Goal: Information Seeking & Learning: Understand process/instructions

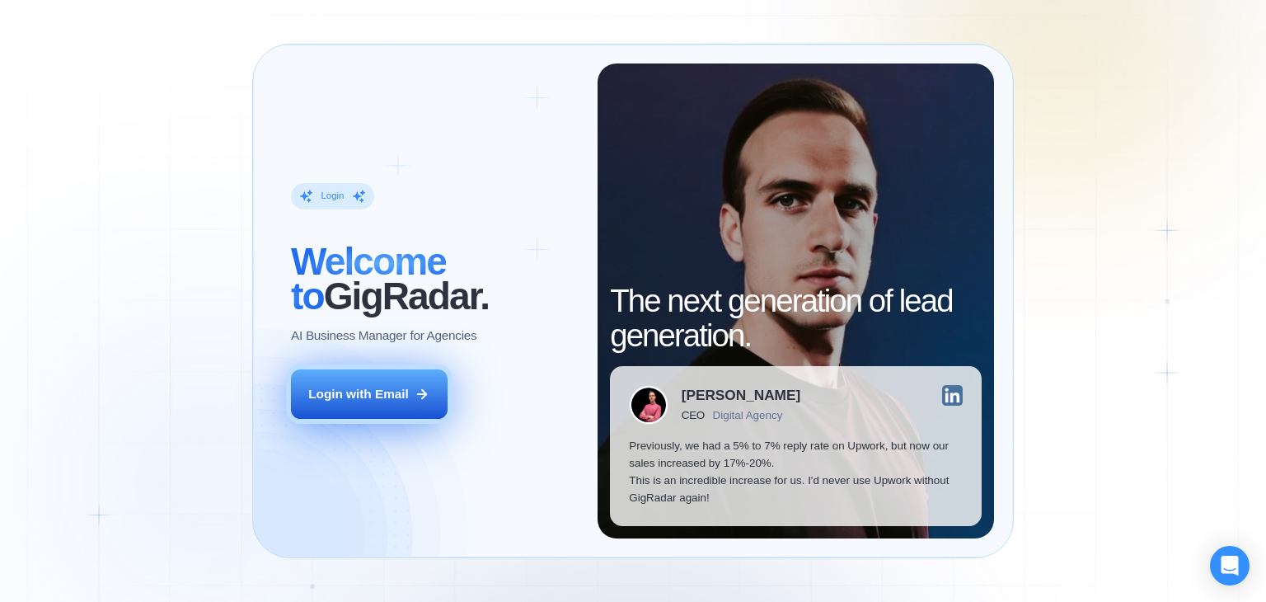
click at [363, 381] on button "Login with Email" at bounding box center [369, 393] width 157 height 49
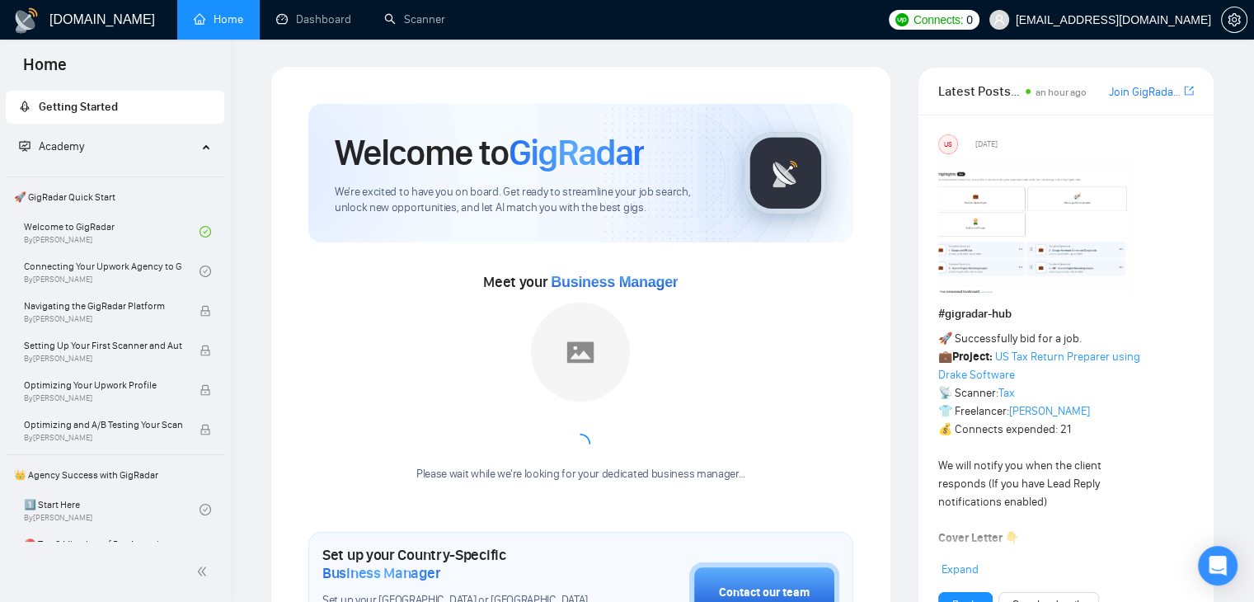
click at [230, 12] on link "Home" at bounding box center [218, 19] width 49 height 14
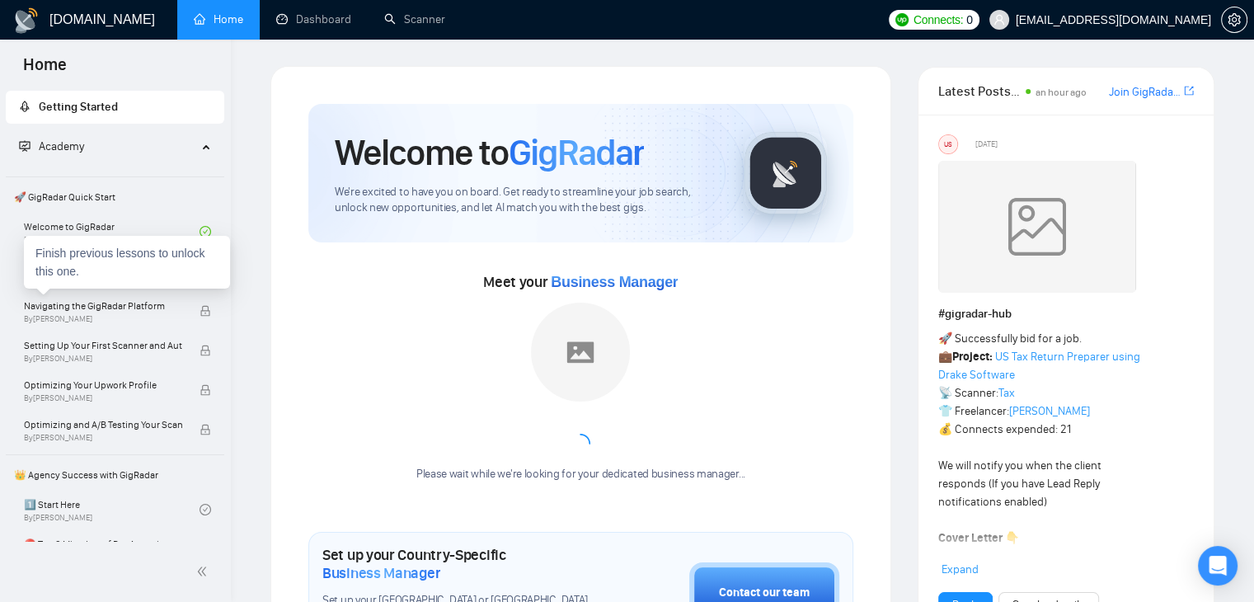
click at [123, 281] on div "Finish previous lessons to unlock this one." at bounding box center [127, 262] width 206 height 53
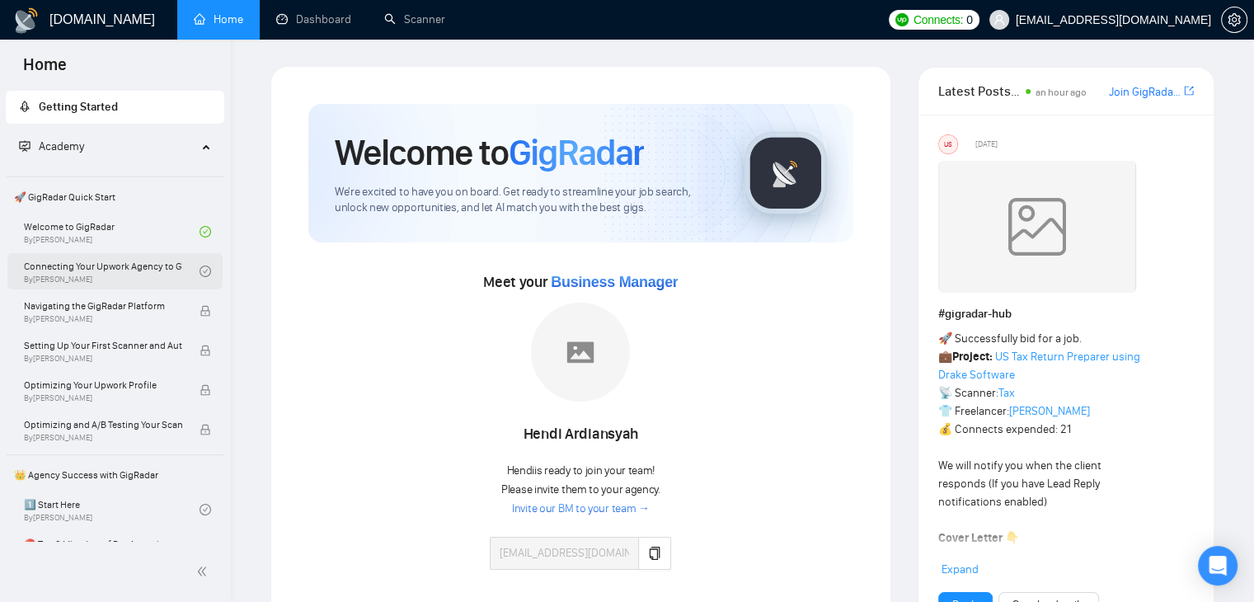
click at [115, 265] on link "Connecting Your Upwork Agency to GigRadar By [PERSON_NAME]" at bounding box center [112, 271] width 176 height 36
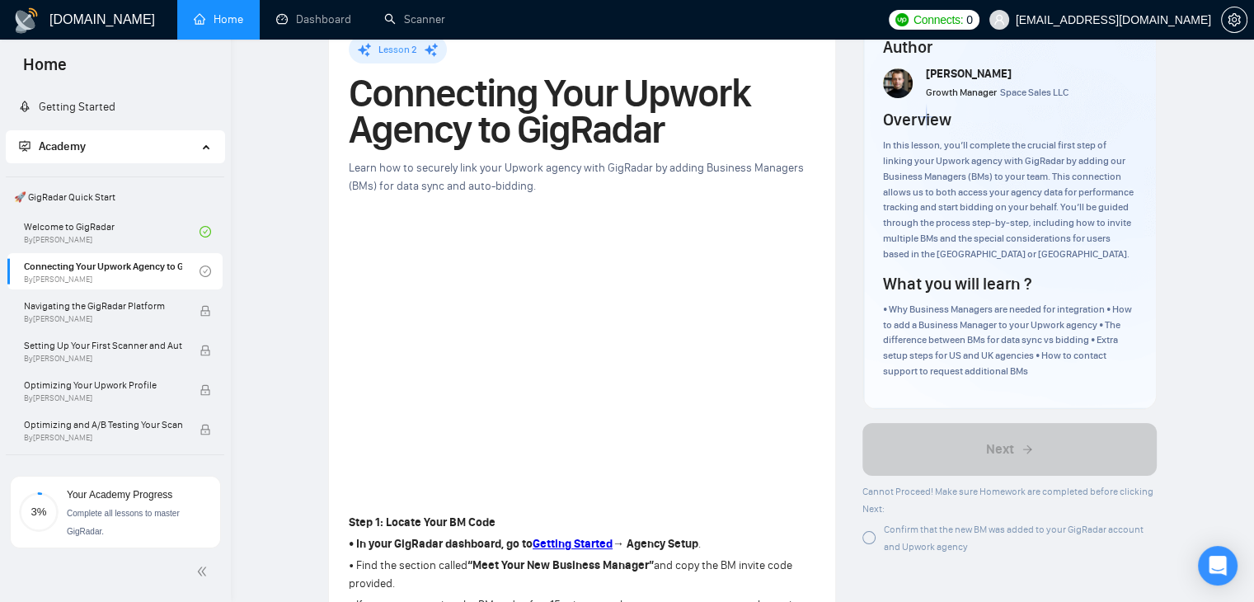
scroll to position [72, 0]
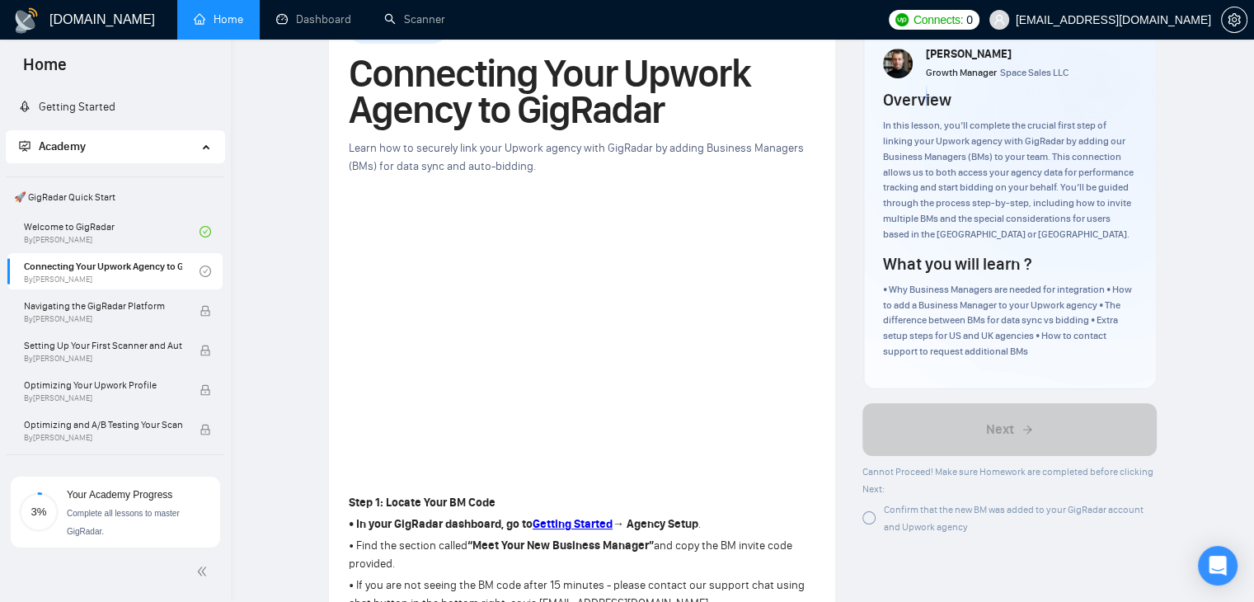
click at [864, 515] on div at bounding box center [868, 517] width 13 height 13
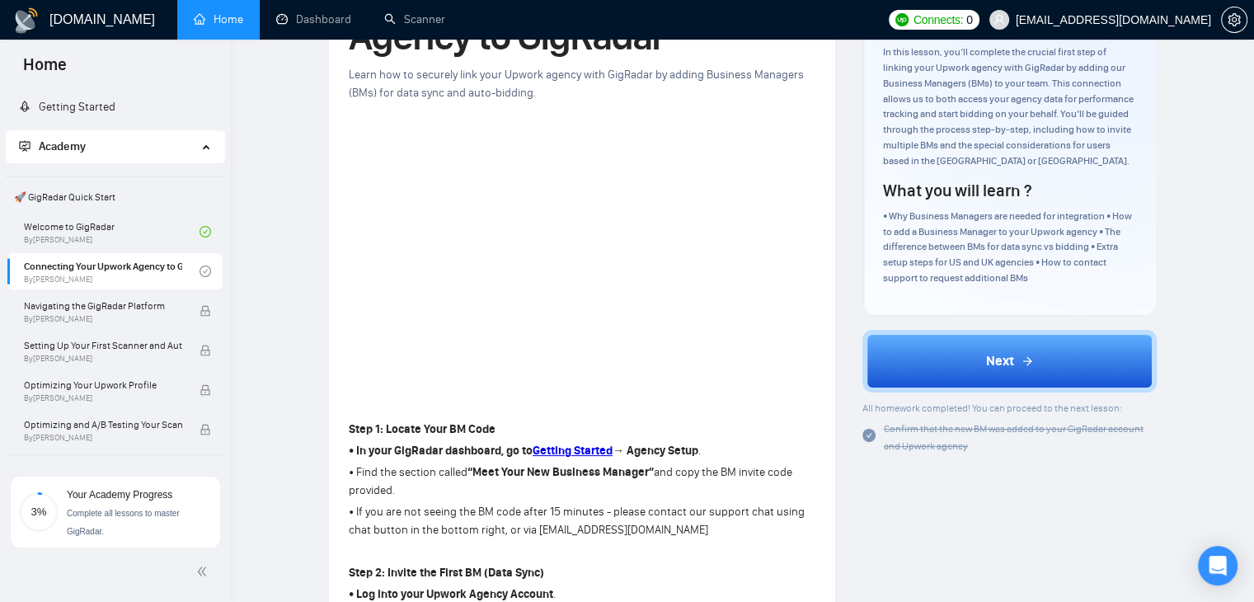
scroll to position [234, 0]
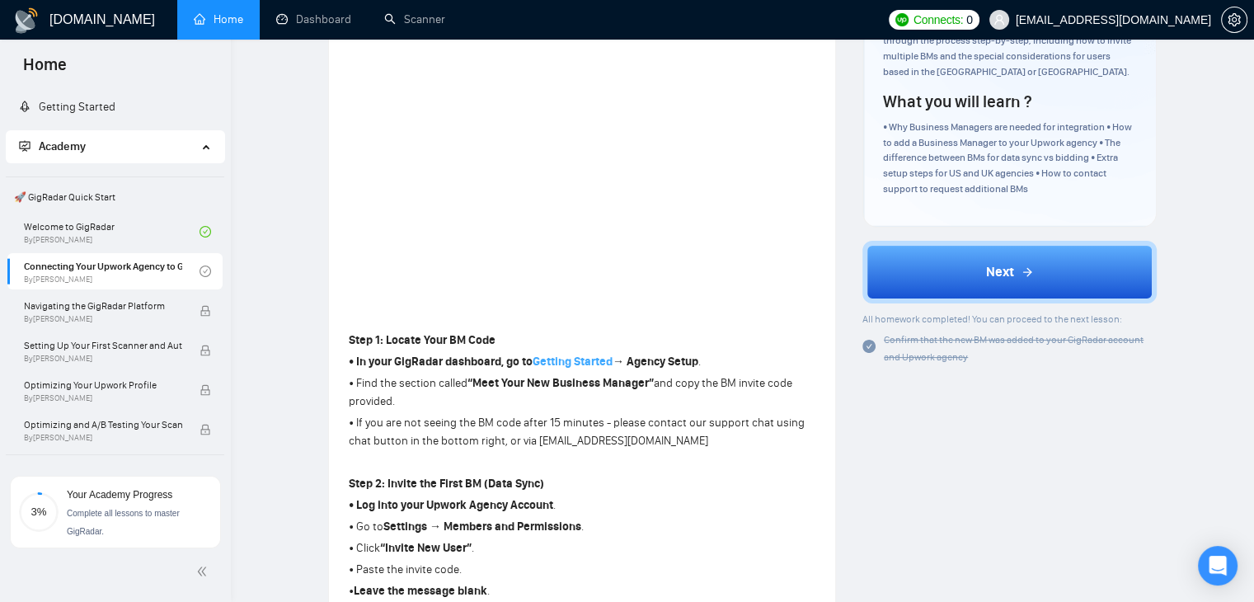
click at [574, 366] on strong "Getting Started" at bounding box center [573, 361] width 80 height 14
drag, startPoint x: 528, startPoint y: 382, endPoint x: 598, endPoint y: 382, distance: 70.9
click at [597, 382] on strong "“Meet Your New Business Manager”" at bounding box center [560, 383] width 186 height 14
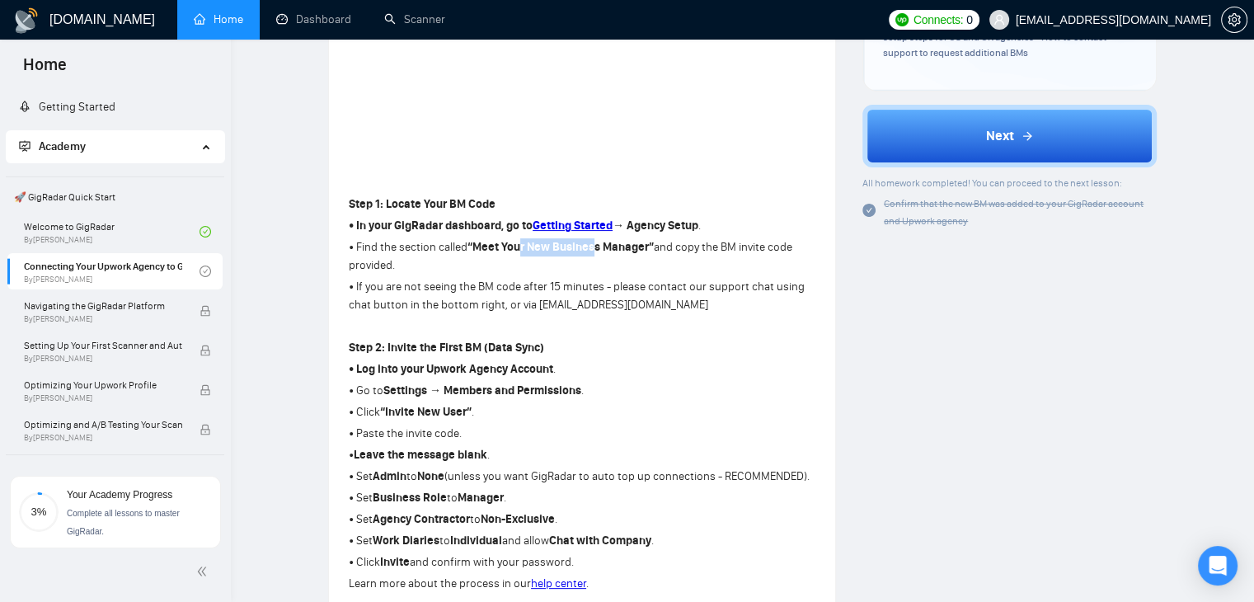
scroll to position [399, 0]
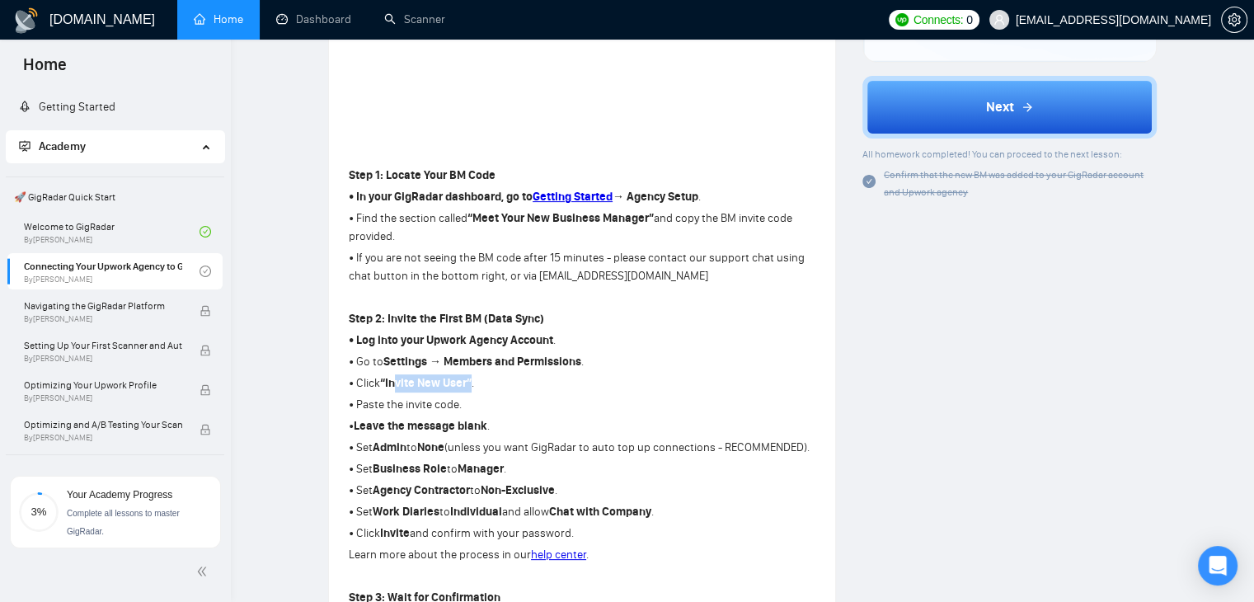
drag, startPoint x: 396, startPoint y: 376, endPoint x: 475, endPoint y: 381, distance: 79.3
click at [474, 381] on p "• Click “Invite New User” ." at bounding box center [582, 383] width 467 height 18
drag, startPoint x: 473, startPoint y: 424, endPoint x: 485, endPoint y: 424, distance: 11.5
click at [485, 424] on strong "Leave the message blank" at bounding box center [421, 426] width 134 height 14
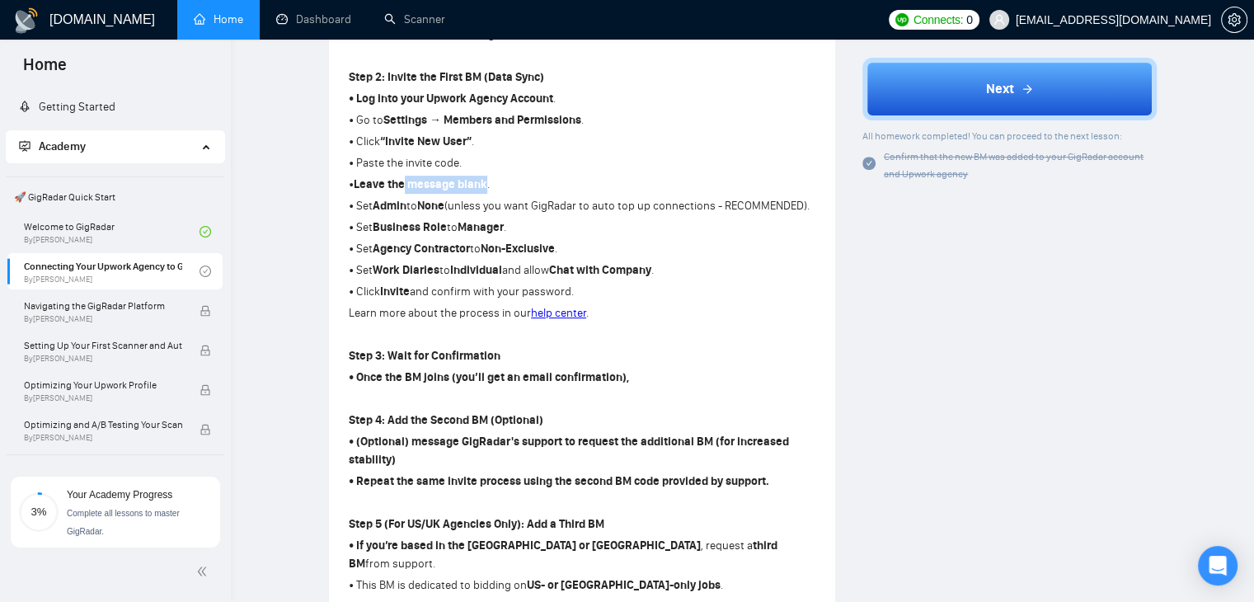
scroll to position [481, 0]
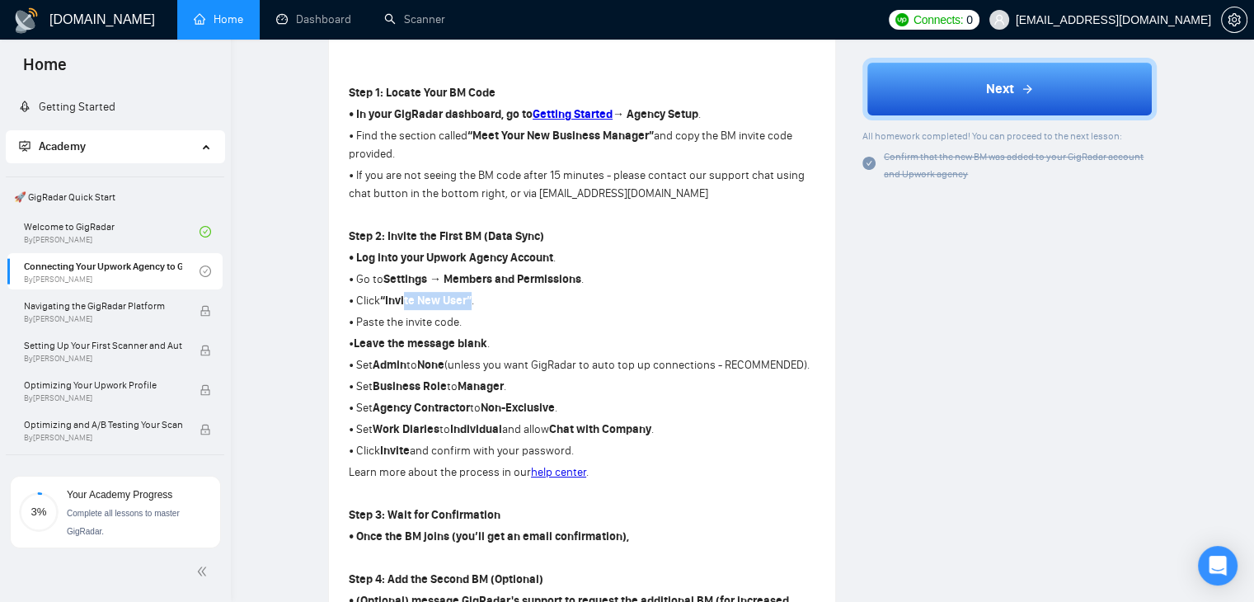
drag, startPoint x: 406, startPoint y: 298, endPoint x: 474, endPoint y: 298, distance: 67.6
click at [474, 298] on p "• Click “Invite New User” ." at bounding box center [582, 301] width 467 height 18
click at [419, 325] on p "• Paste the invite code." at bounding box center [582, 322] width 467 height 18
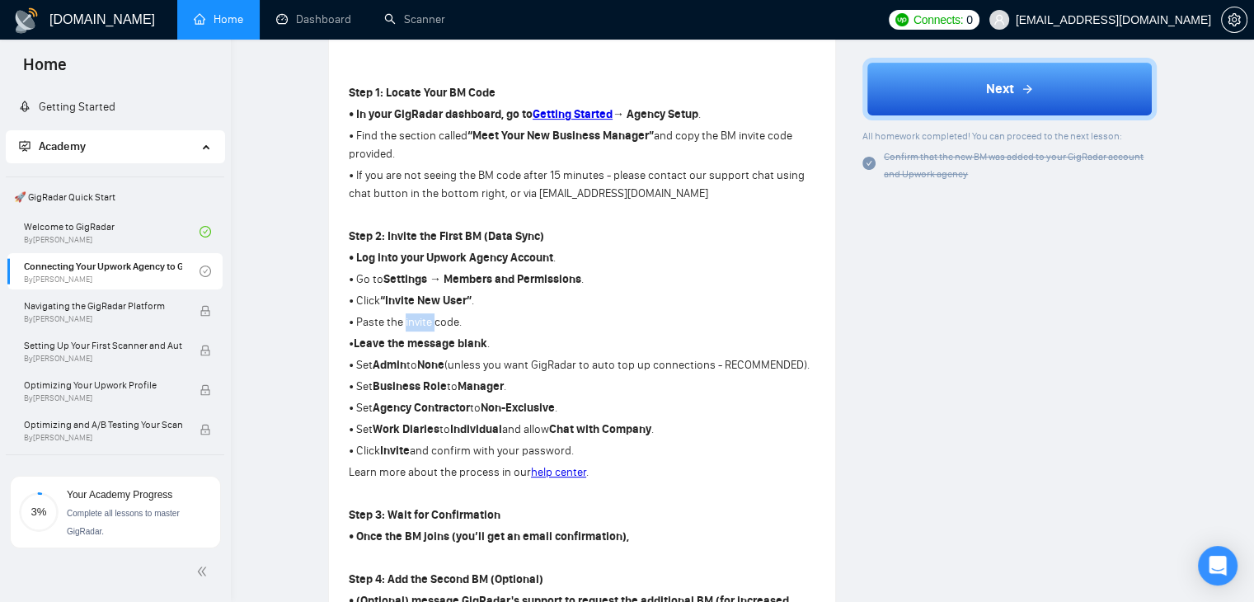
copy p "invite"
click at [565, 289] on div "Step 1: Locate Your BM Code • In your GigRadar dashboard, go to Getting Started…" at bounding box center [582, 429] width 467 height 697
drag, startPoint x: 475, startPoint y: 137, endPoint x: 646, endPoint y: 137, distance: 171.5
click at [646, 137] on strong "“Meet Your New Business Manager”" at bounding box center [560, 136] width 186 height 14
copy strong "Meet Your New Business Manage"
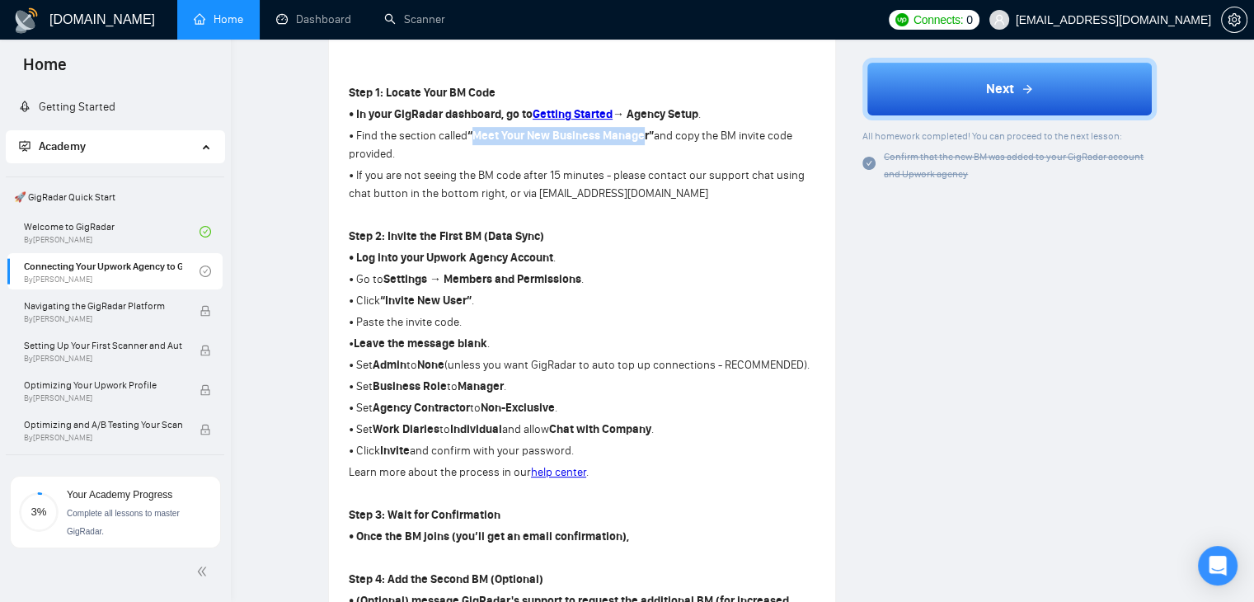
drag, startPoint x: 1187, startPoint y: 116, endPoint x: 1179, endPoint y: 113, distance: 8.9
click at [1187, 116] on div "Lesson 2 Connecting Your Upwork Agency to GigRadar Learn how to securely link y…" at bounding box center [742, 505] width 970 height 1840
drag, startPoint x: 650, startPoint y: 132, endPoint x: 474, endPoint y: 140, distance: 175.8
click at [474, 140] on strong "“Meet Your New Business Manager”" at bounding box center [560, 136] width 186 height 14
copy strong "Meet Your New Business Manager"
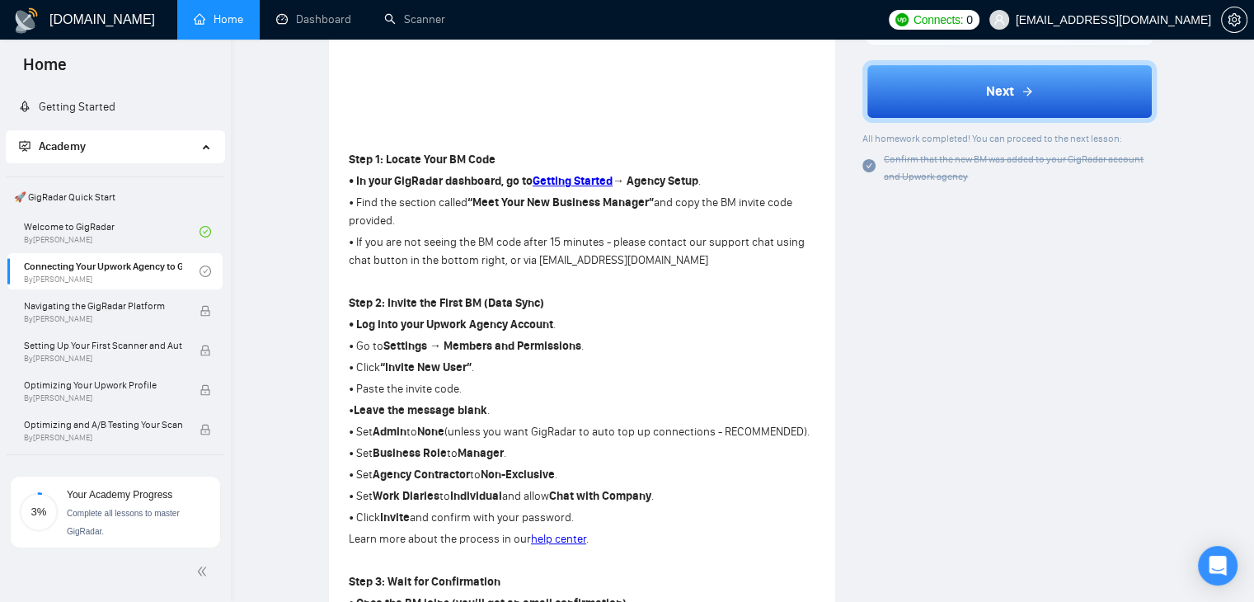
scroll to position [317, 0]
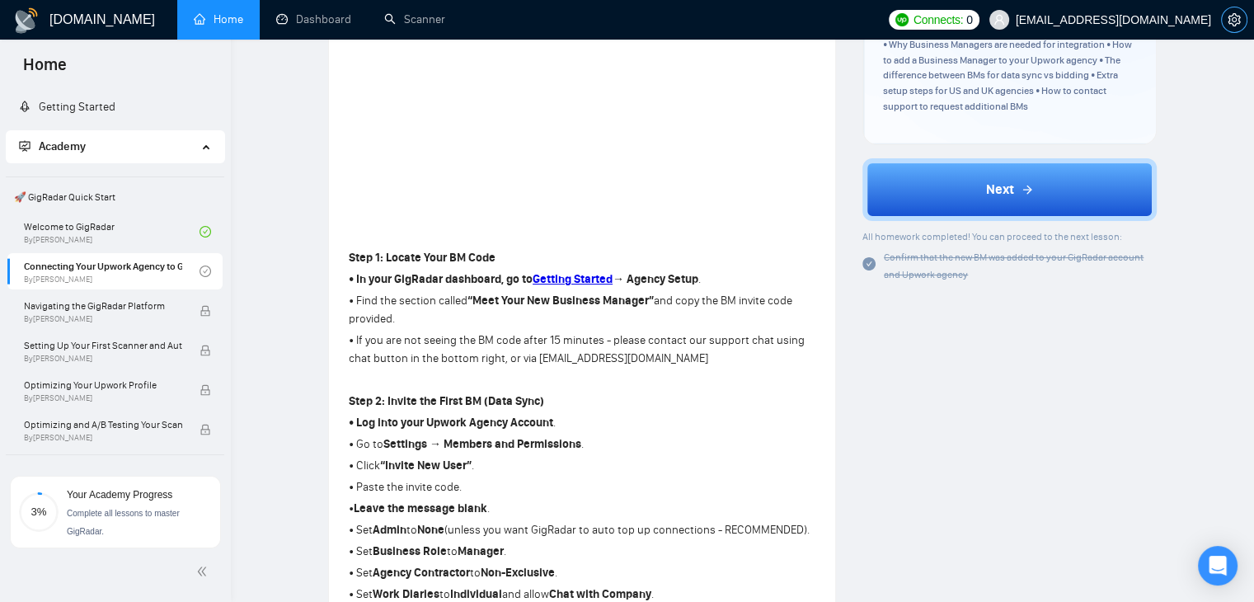
click at [1241, 12] on button "button" at bounding box center [1234, 20] width 26 height 26
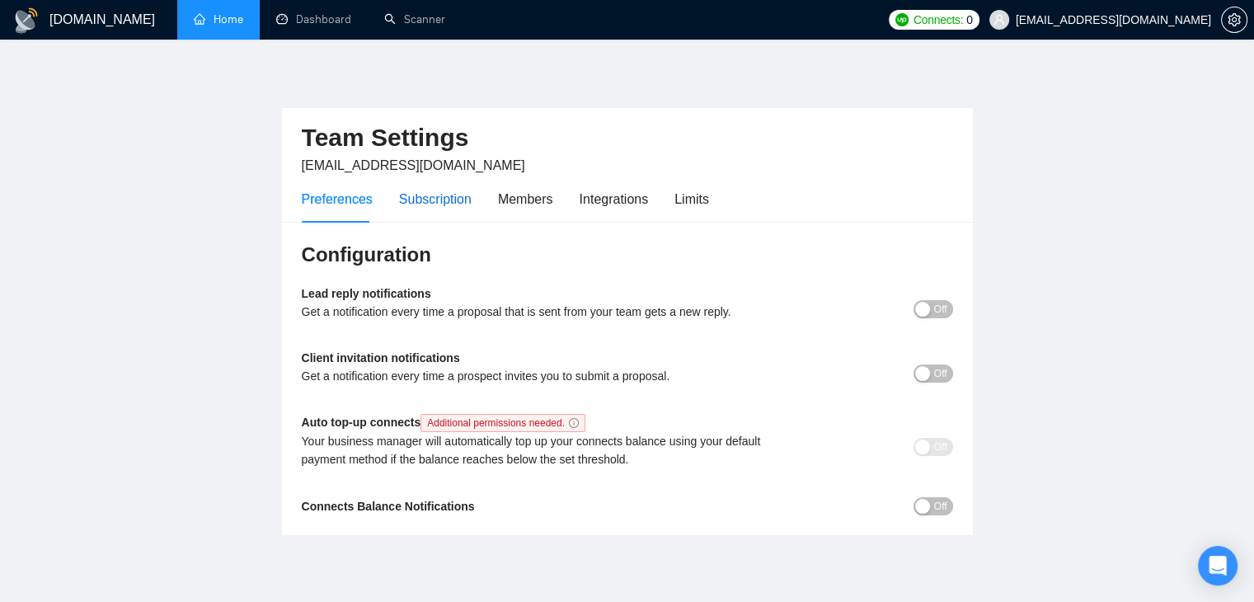
click at [429, 205] on div "Subscription" at bounding box center [435, 199] width 73 height 21
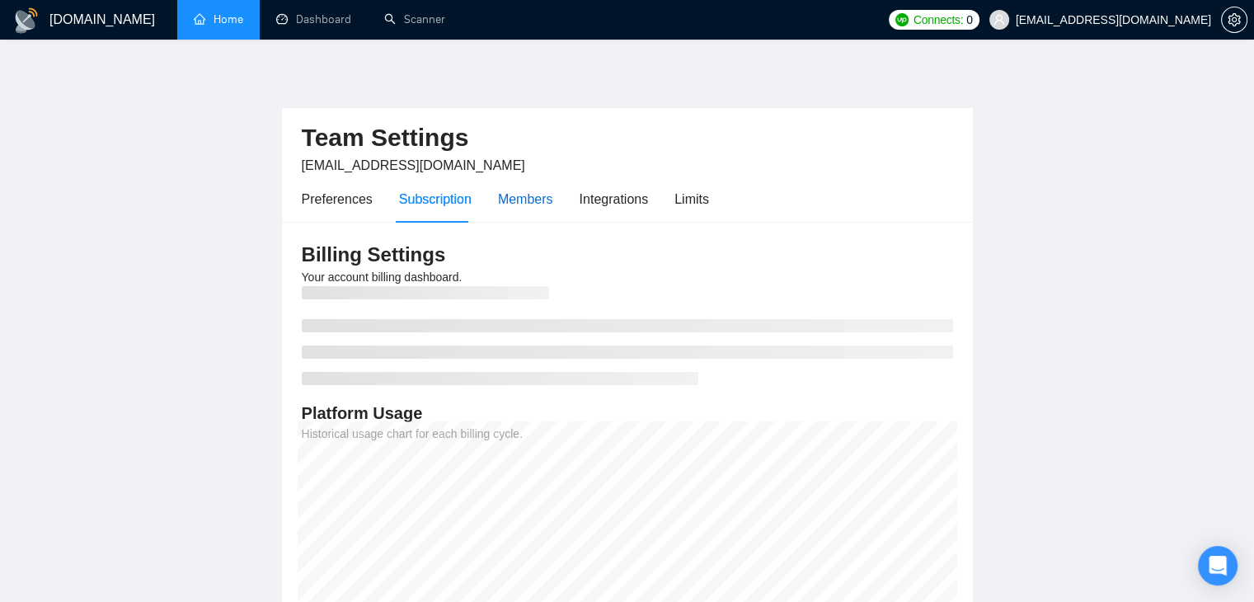
click at [501, 204] on div "Members" at bounding box center [525, 199] width 55 height 21
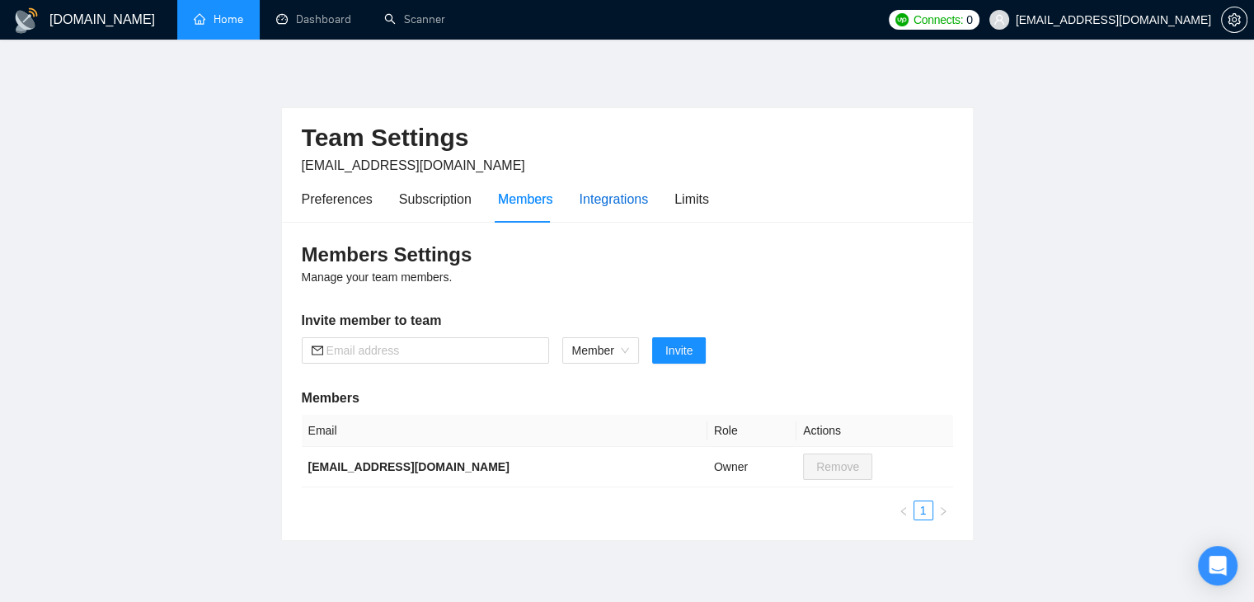
click at [600, 195] on div "Integrations" at bounding box center [614, 199] width 69 height 21
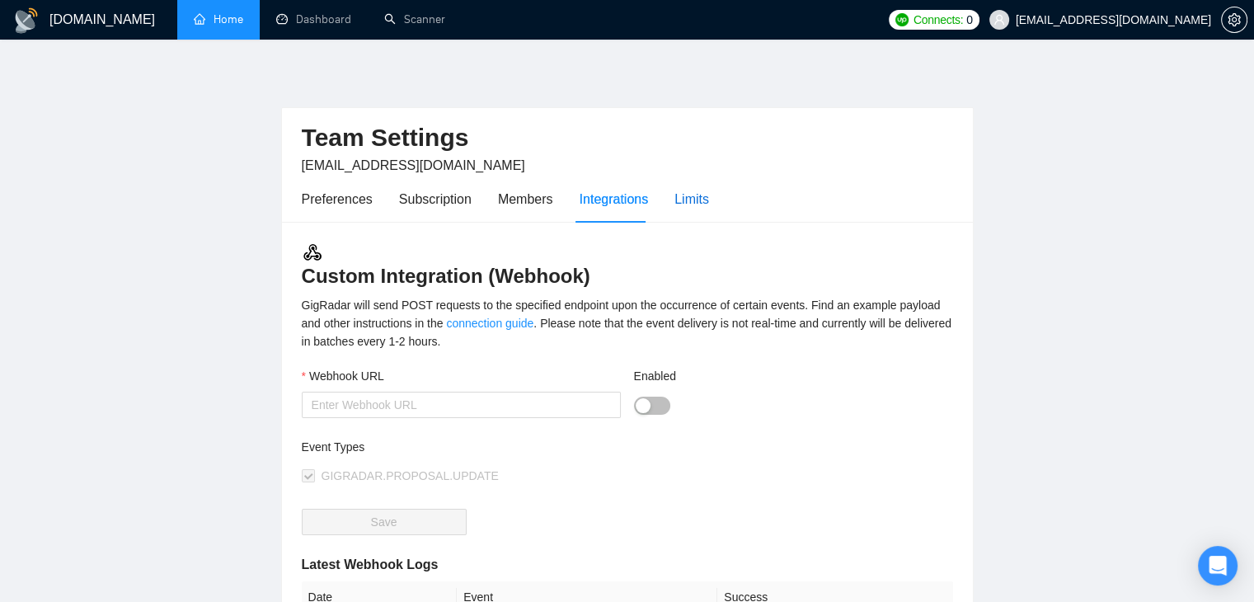
click at [683, 204] on div "Limits" at bounding box center [691, 199] width 35 height 21
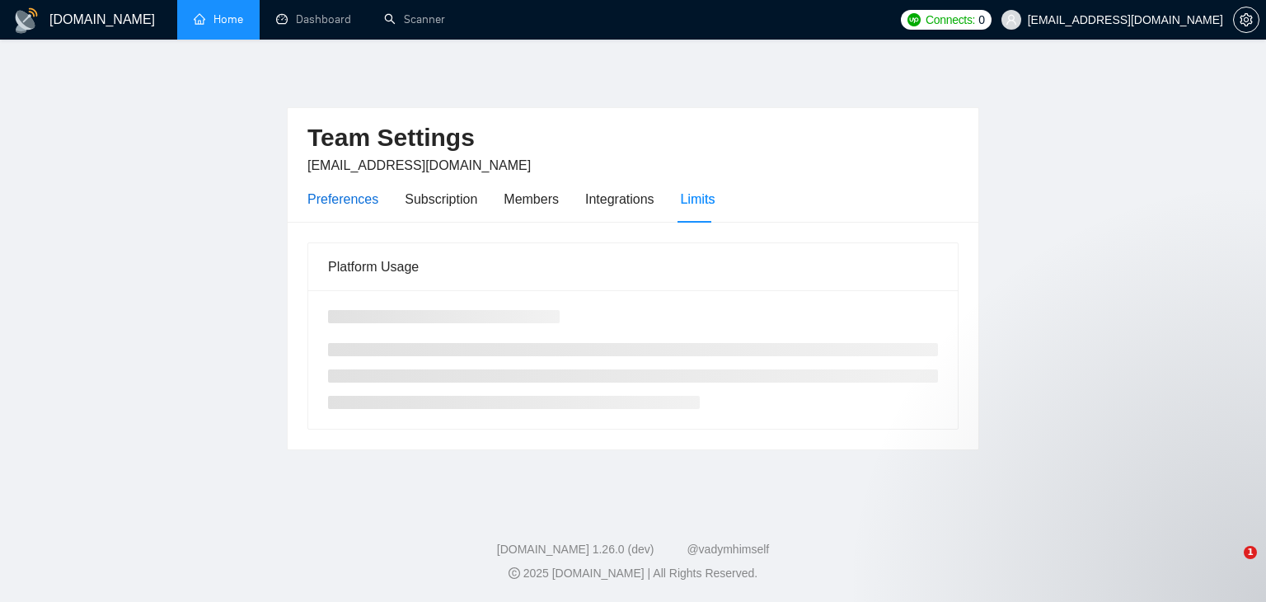
click at [335, 200] on div "Preferences" at bounding box center [342, 199] width 71 height 21
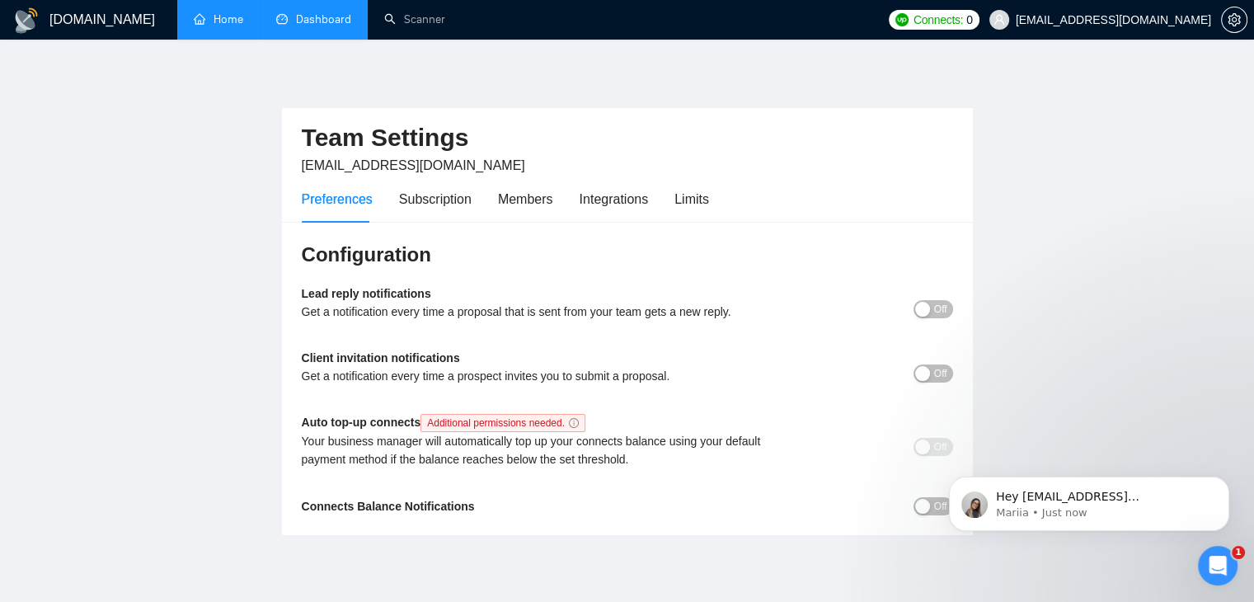
click at [293, 15] on link "Dashboard" at bounding box center [313, 19] width 75 height 14
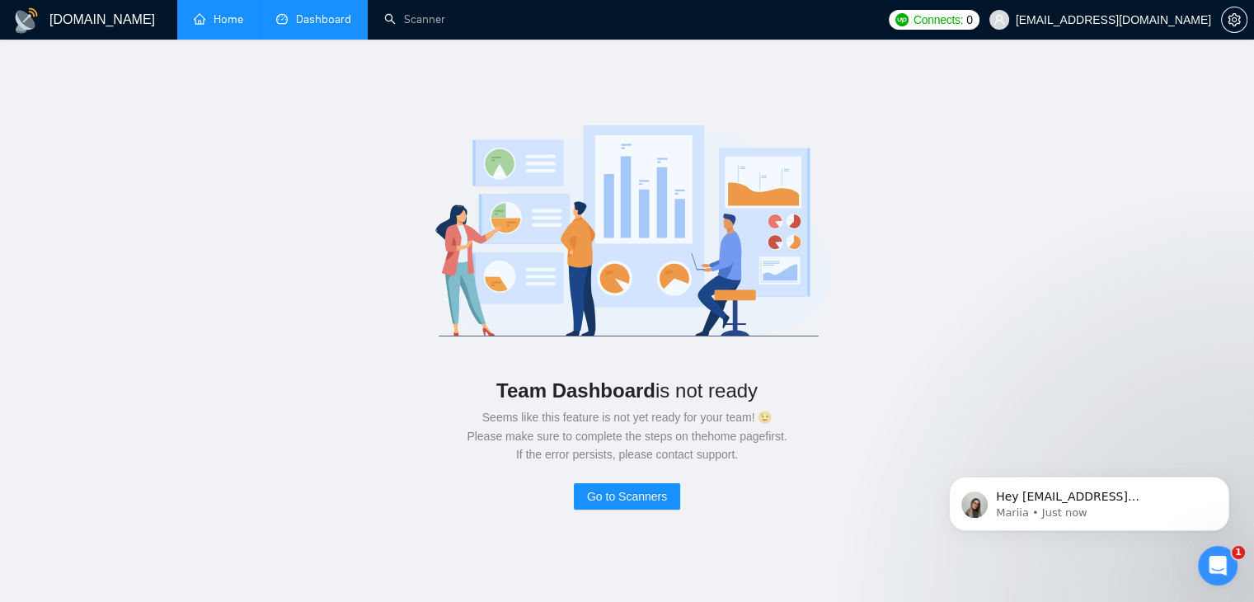
click at [201, 26] on link "Home" at bounding box center [218, 19] width 49 height 14
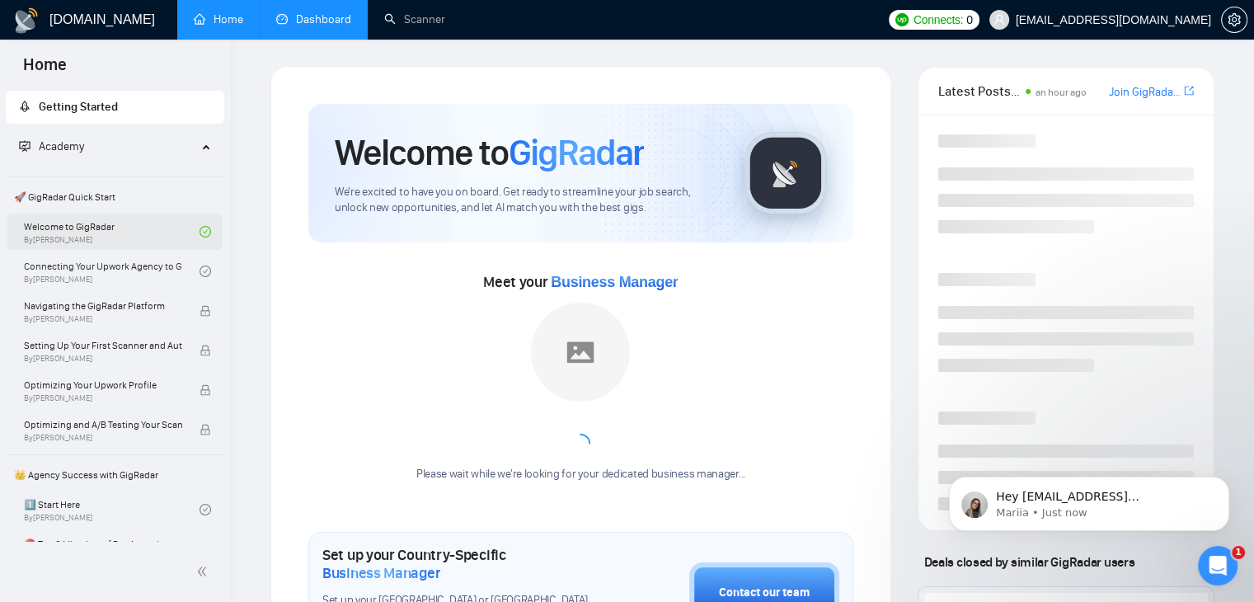
click at [97, 237] on link "Welcome to GigRadar By Vlad Timinsky" at bounding box center [112, 232] width 176 height 36
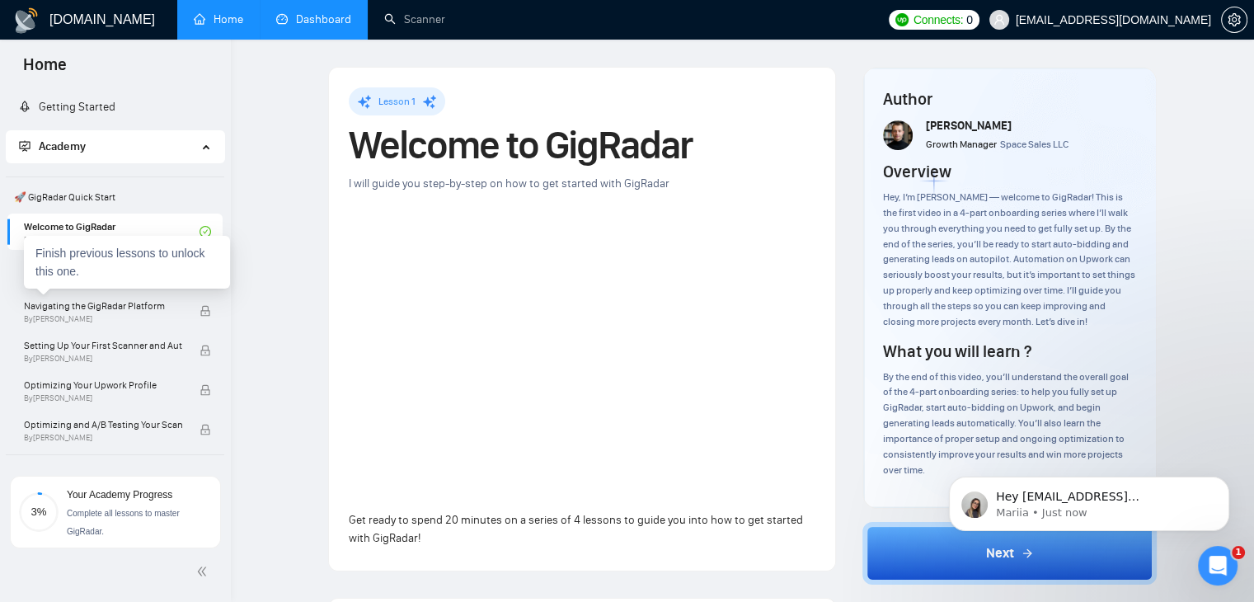
click at [88, 271] on div "Finish previous lessons to unlock this one." at bounding box center [127, 262] width 206 height 53
click at [130, 277] on div "Finish previous lessons to unlock this one." at bounding box center [127, 262] width 206 height 53
click at [138, 281] on div "Finish previous lessons to unlock this one." at bounding box center [127, 262] width 206 height 53
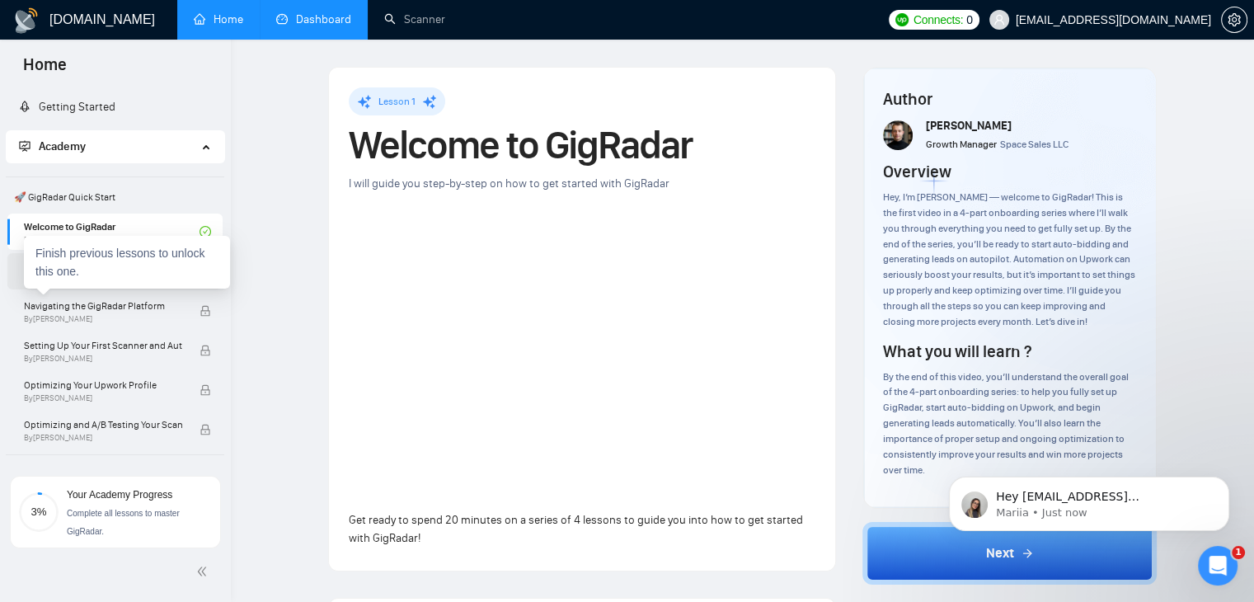
click at [20, 275] on div "Connecting Your Upwork Agency to GigRadar By [PERSON_NAME]" at bounding box center [114, 271] width 215 height 36
click at [68, 265] on link "Connecting Your Upwork Agency to GigRadar By [PERSON_NAME]" at bounding box center [112, 271] width 176 height 36
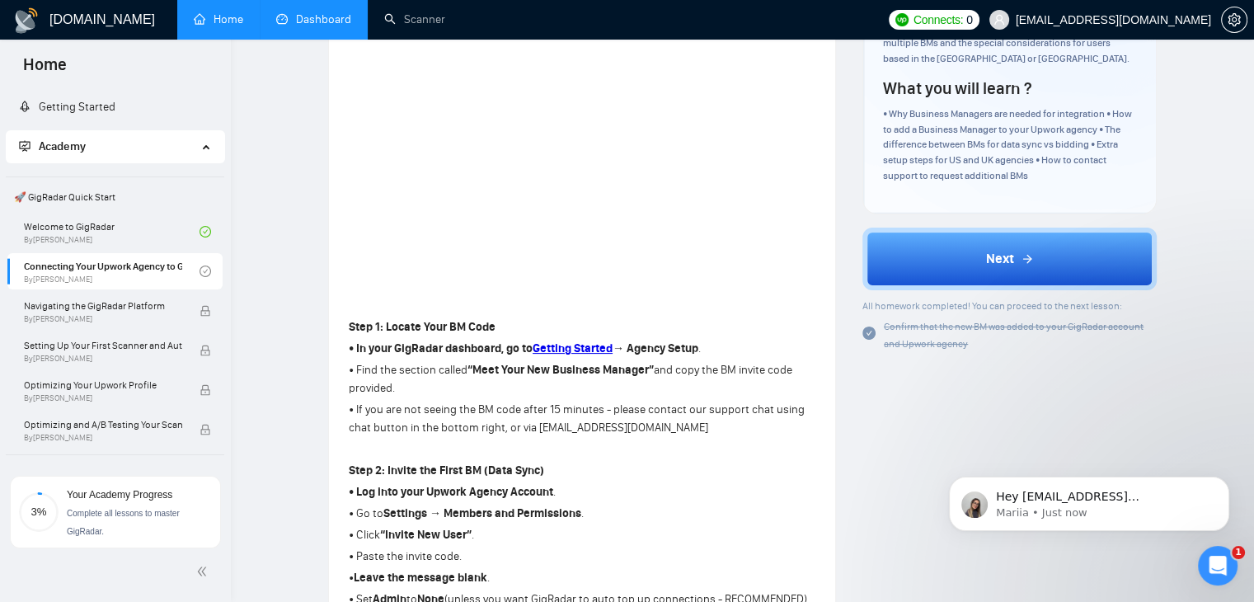
scroll to position [330, 0]
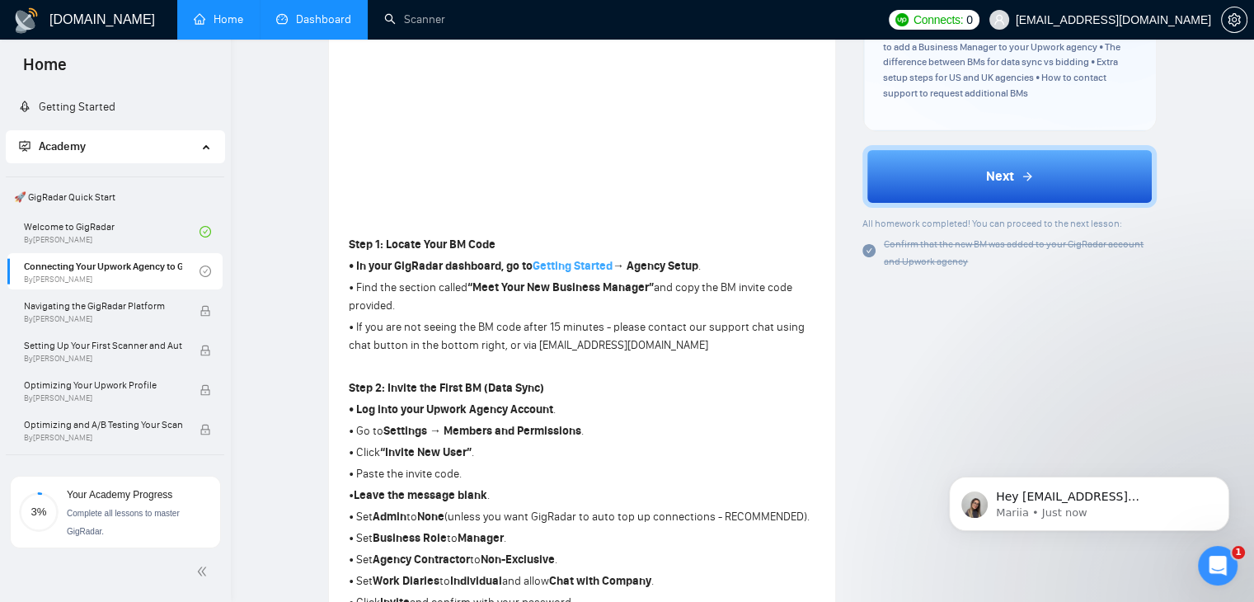
click at [564, 262] on strong "Getting Started" at bounding box center [573, 266] width 80 height 14
click at [296, 26] on link "Dashboard" at bounding box center [313, 19] width 75 height 14
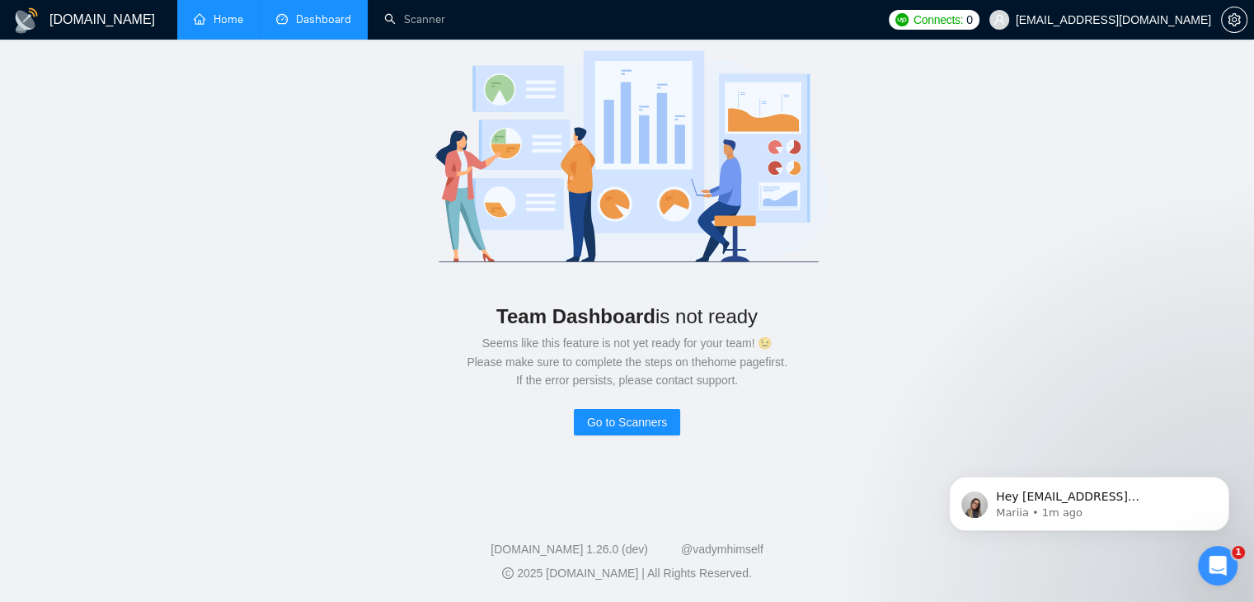
drag, startPoint x: 495, startPoint y: 311, endPoint x: 765, endPoint y: 309, distance: 270.4
click at [765, 309] on div "Team Dashboard is not ready" at bounding box center [627, 315] width 1148 height 35
drag, startPoint x: 491, startPoint y: 333, endPoint x: 755, endPoint y: 342, distance: 263.9
click at [755, 342] on div "Seems like this feature is not yet ready for your team! 😉 Please make sure to c…" at bounding box center [627, 361] width 1148 height 55
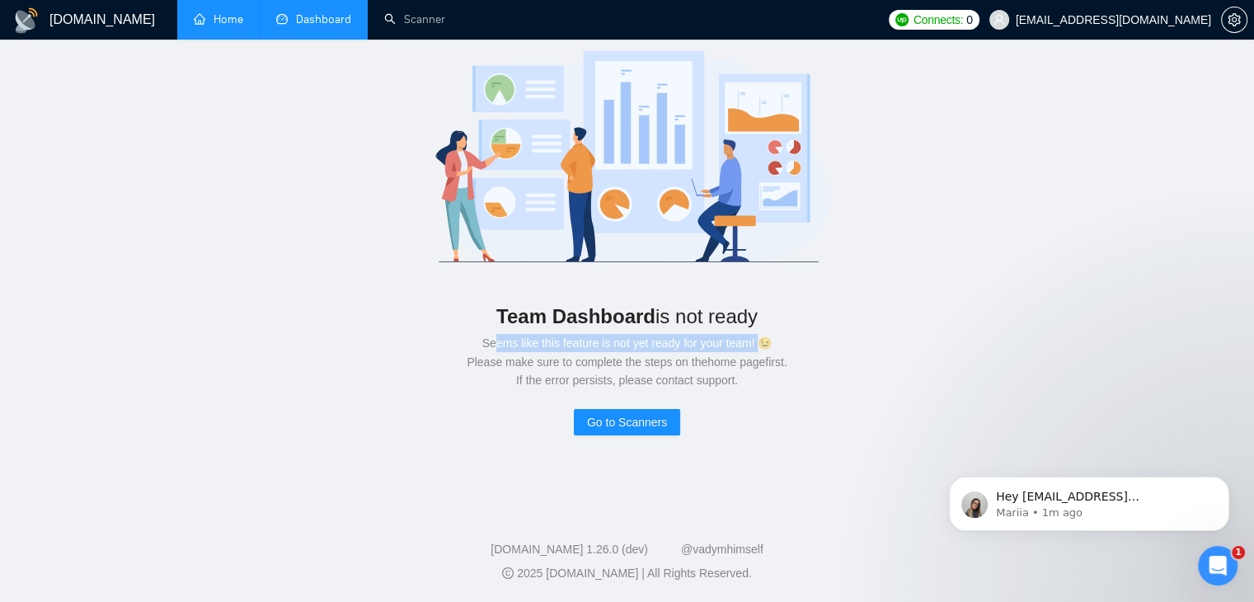
drag, startPoint x: 508, startPoint y: 357, endPoint x: 808, endPoint y: 361, distance: 300.1
click at [808, 361] on div "Seems like this feature is not yet ready for your team! 😉 Please make sure to c…" at bounding box center [627, 361] width 1148 height 55
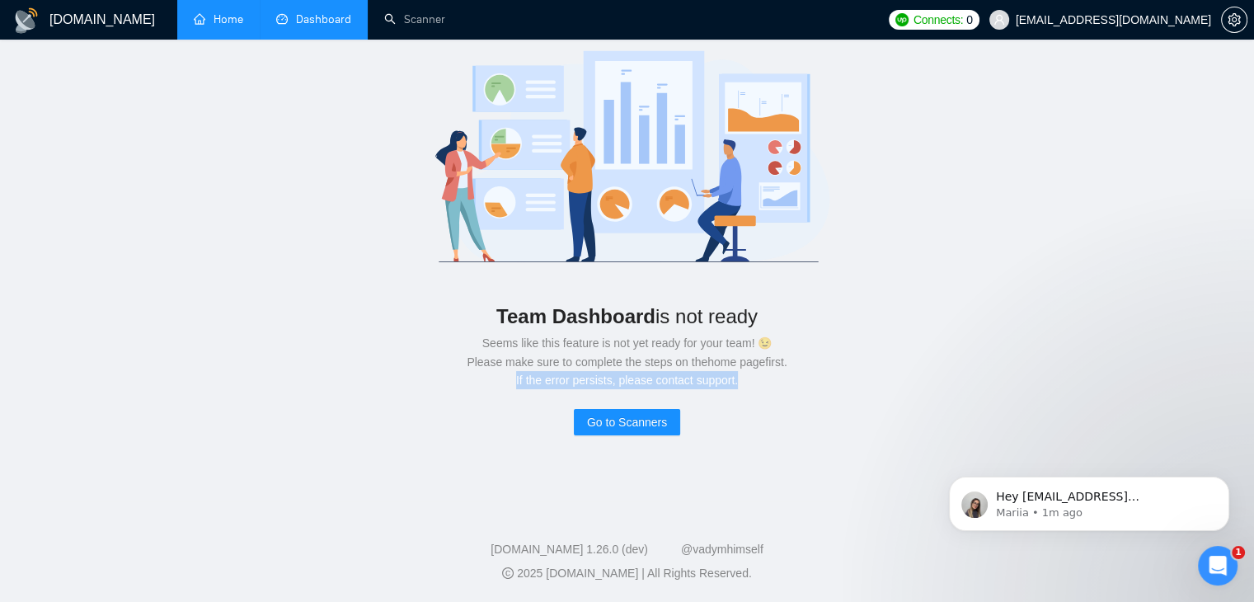
drag, startPoint x: 464, startPoint y: 382, endPoint x: 742, endPoint y: 382, distance: 277.8
click at [742, 382] on div "Seems like this feature is not yet ready for your team! 😉 Please make sure to c…" at bounding box center [627, 361] width 1148 height 55
click at [199, 26] on link "Home" at bounding box center [218, 19] width 49 height 14
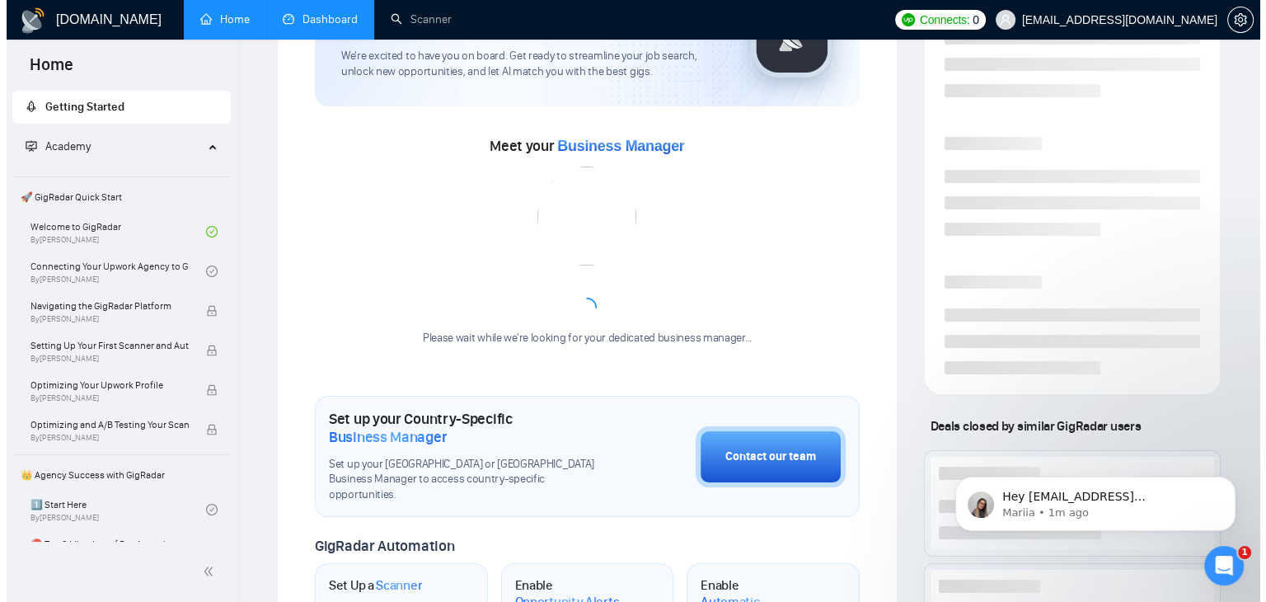
scroll to position [165, 0]
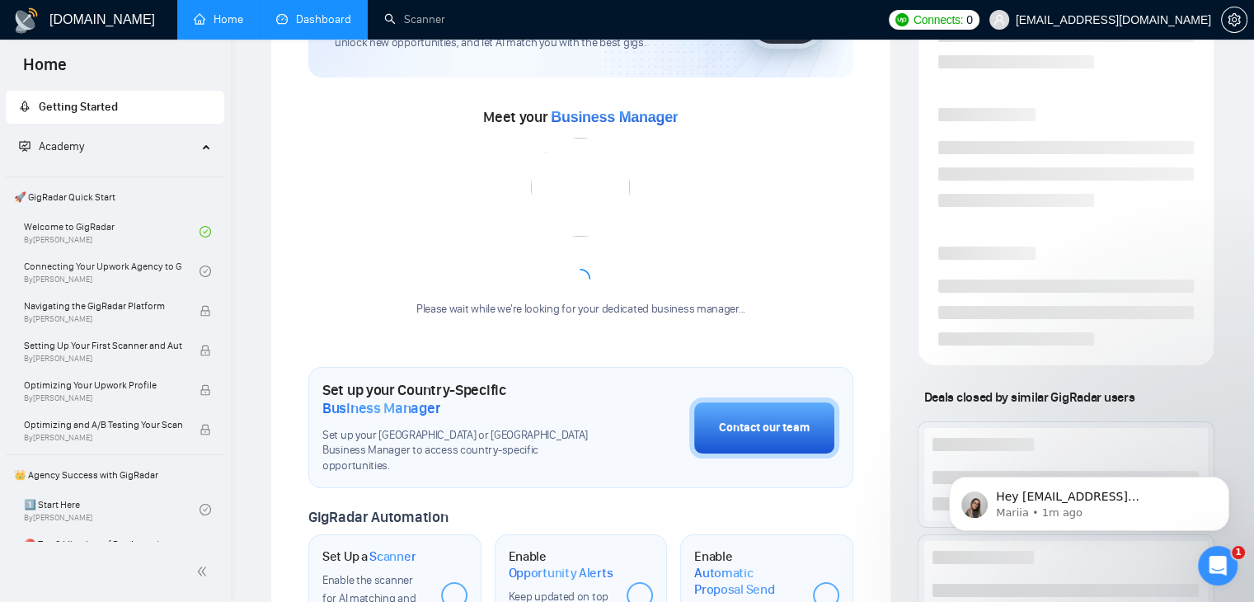
click at [105, 153] on span "Academy" at bounding box center [108, 146] width 178 height 33
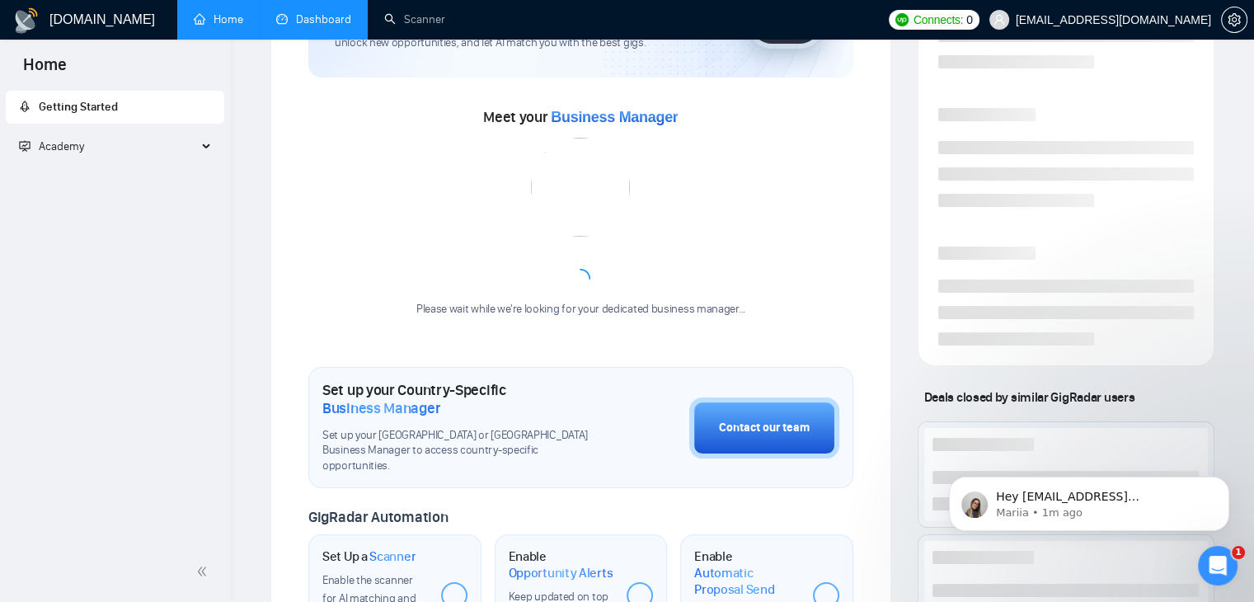
click at [105, 153] on span "Academy" at bounding box center [108, 146] width 178 height 33
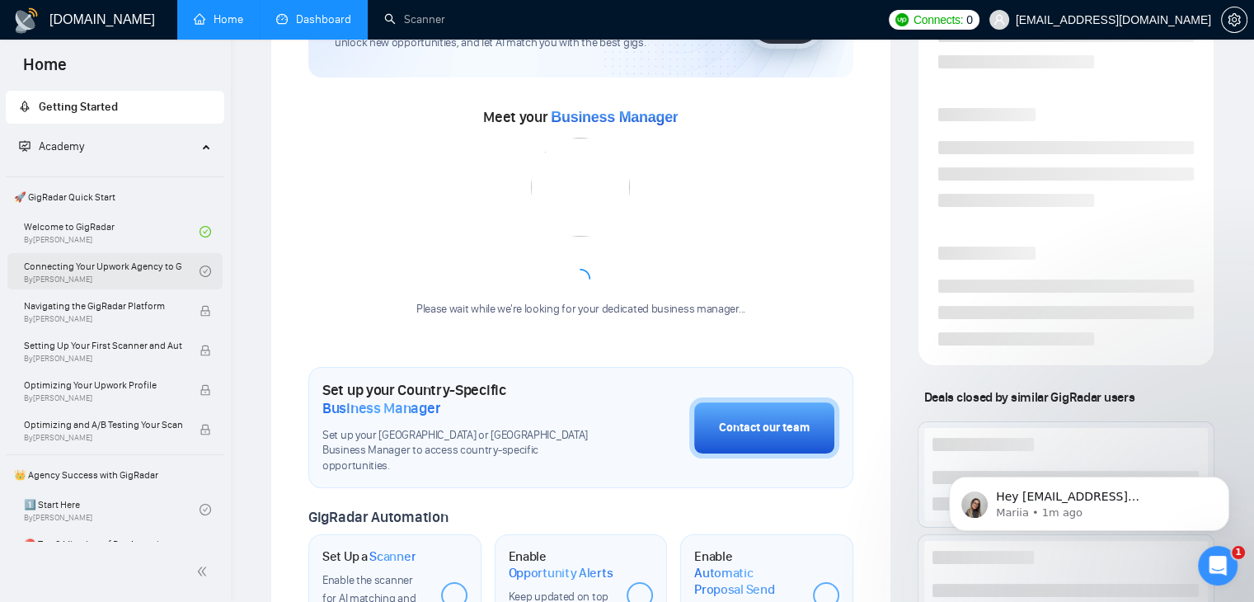
click at [112, 262] on link "Connecting Your Upwork Agency to GigRadar By [PERSON_NAME]" at bounding box center [112, 271] width 176 height 36
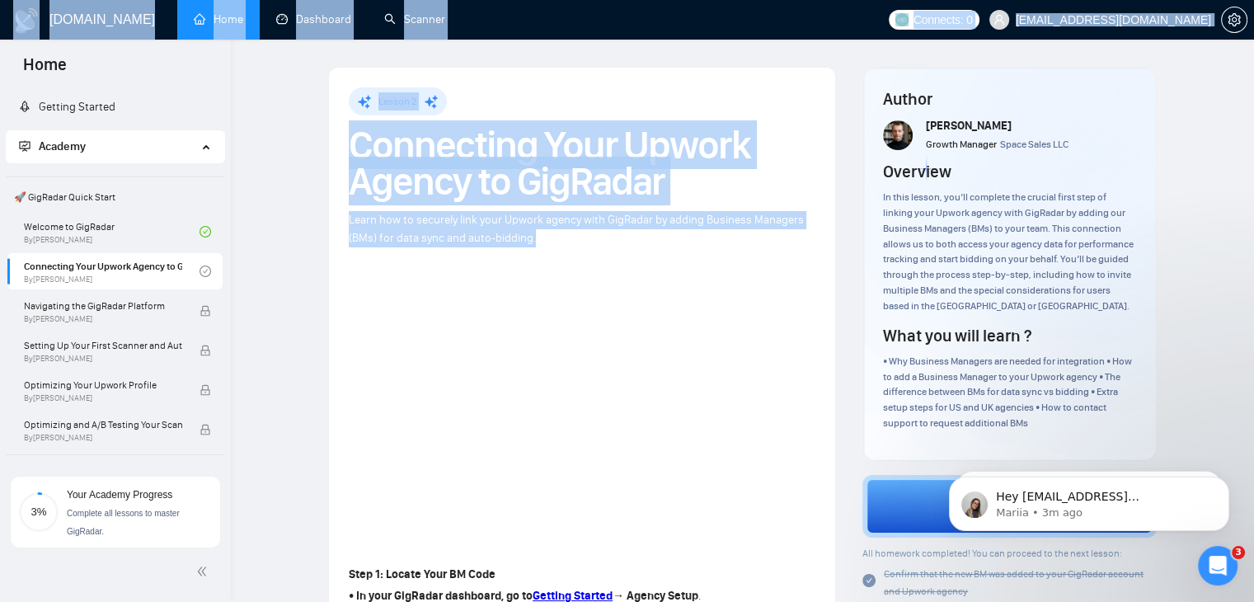
drag, startPoint x: 383, startPoint y: 110, endPoint x: 397, endPoint y: 78, distance: 34.3
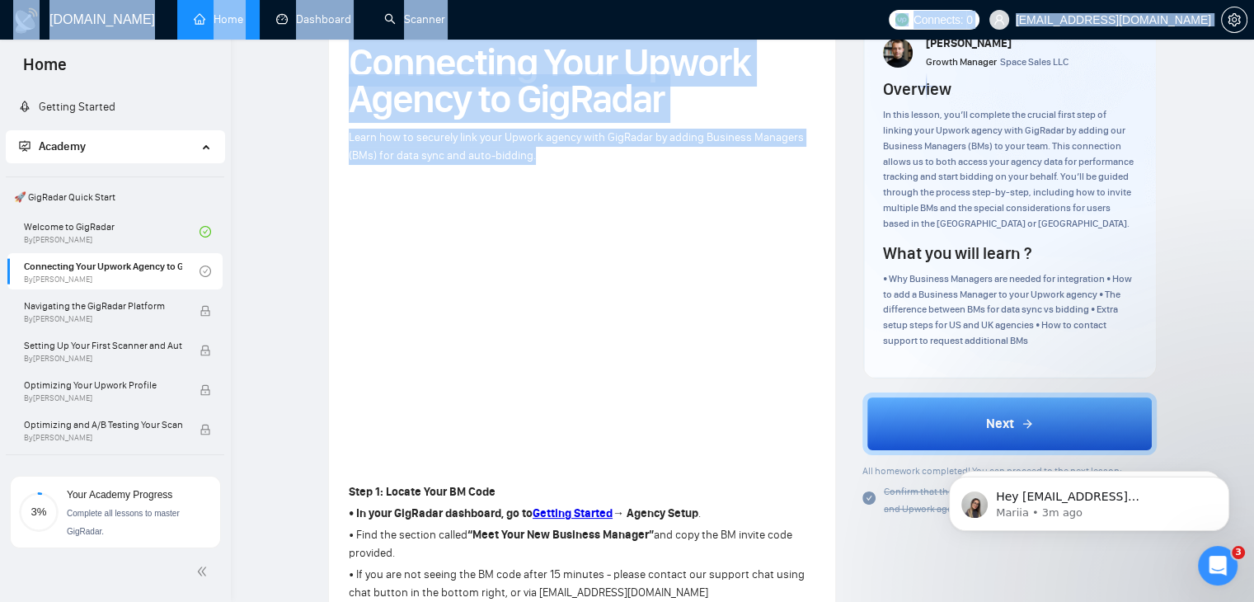
click at [819, 138] on div "Lesson 2 Connecting Your Upwork Agency to GigRadar Learn how to securely link y…" at bounding box center [582, 591] width 506 height 1212
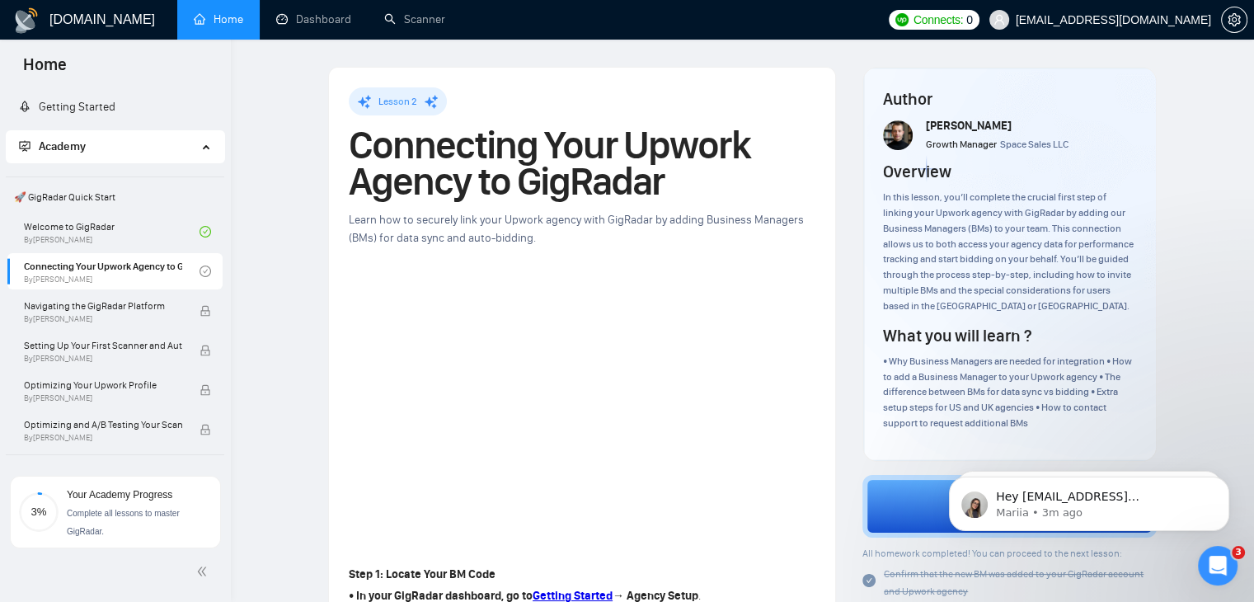
scroll to position [0, 0]
click at [78, 222] on link "Welcome to GigRadar By Vlad Timinsky" at bounding box center [112, 232] width 176 height 36
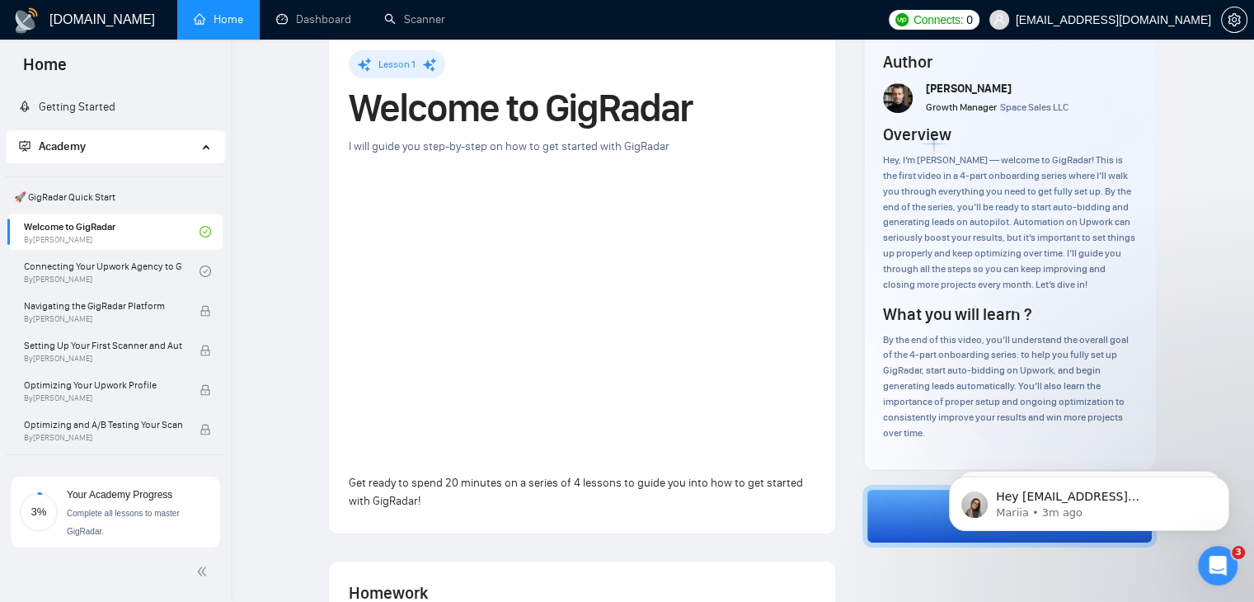
scroll to position [35, 0]
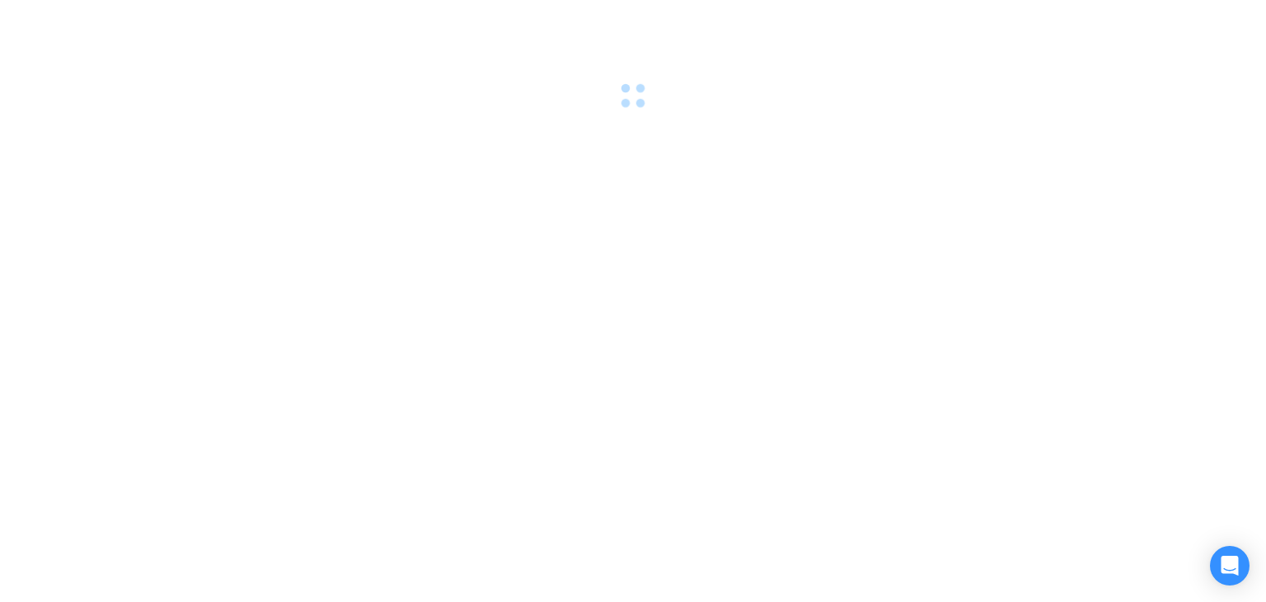
click at [523, 385] on div at bounding box center [633, 301] width 1266 height 602
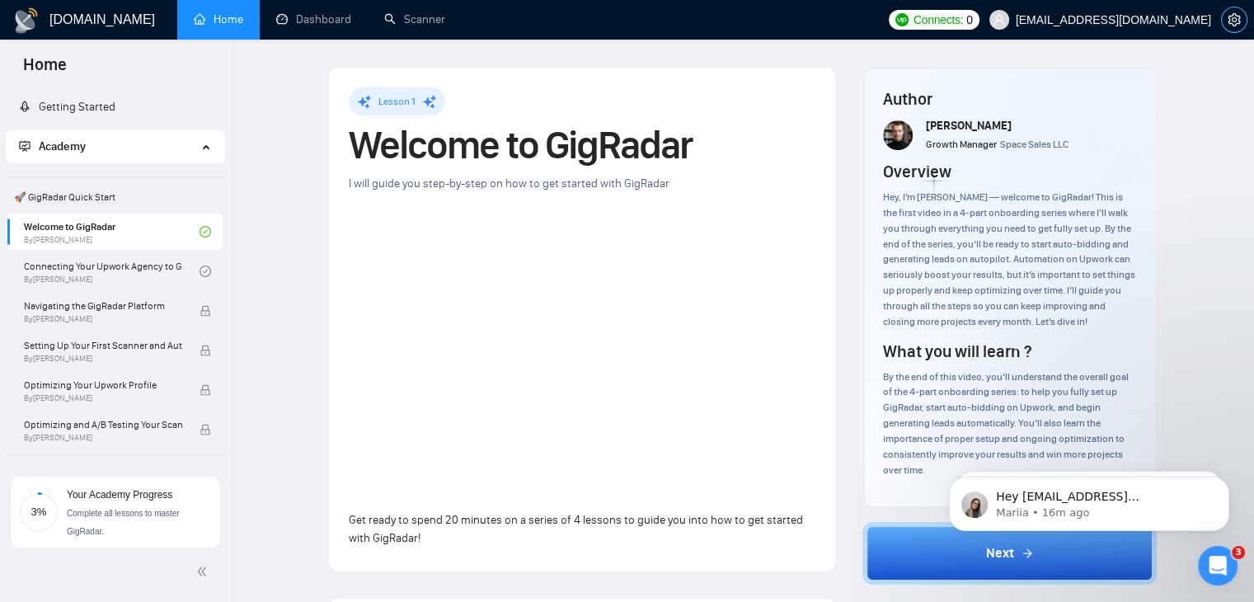
click at [1241, 19] on span "setting" at bounding box center [1234, 19] width 25 height 13
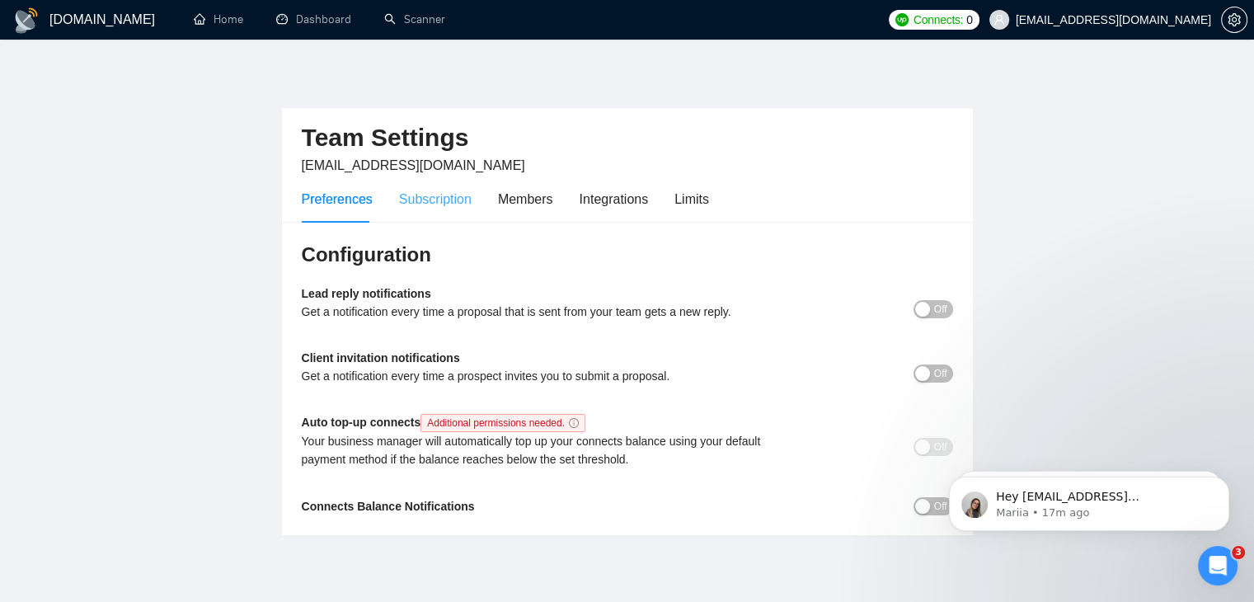
click at [432, 185] on div "Subscription" at bounding box center [435, 199] width 73 height 47
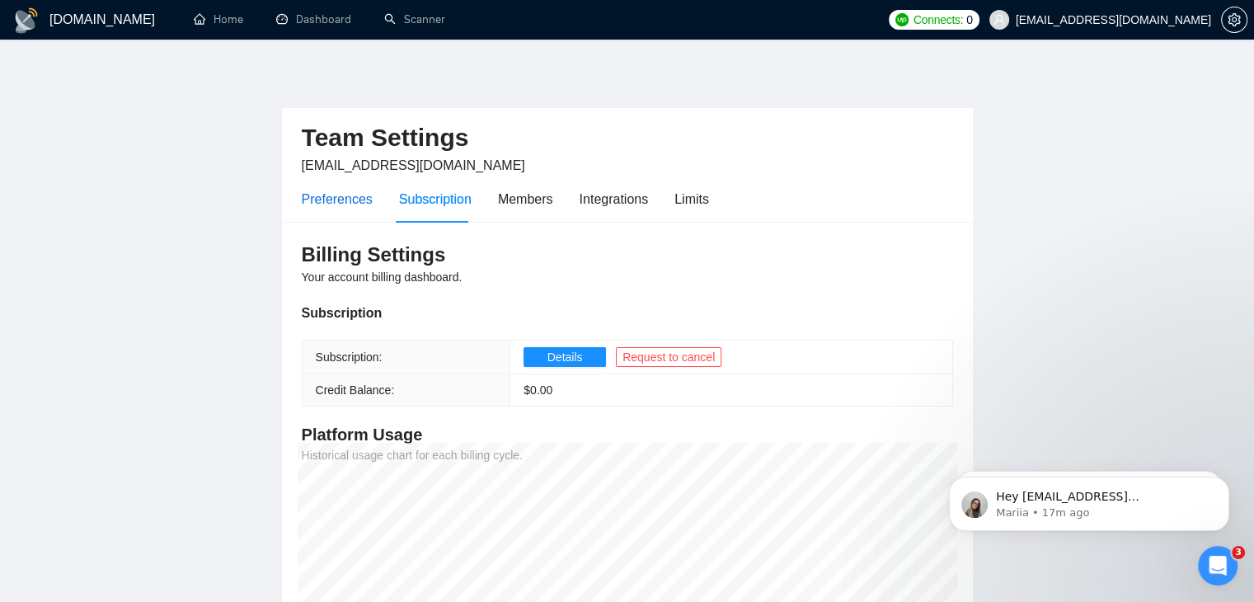
click at [356, 202] on div "Preferences" at bounding box center [337, 199] width 71 height 21
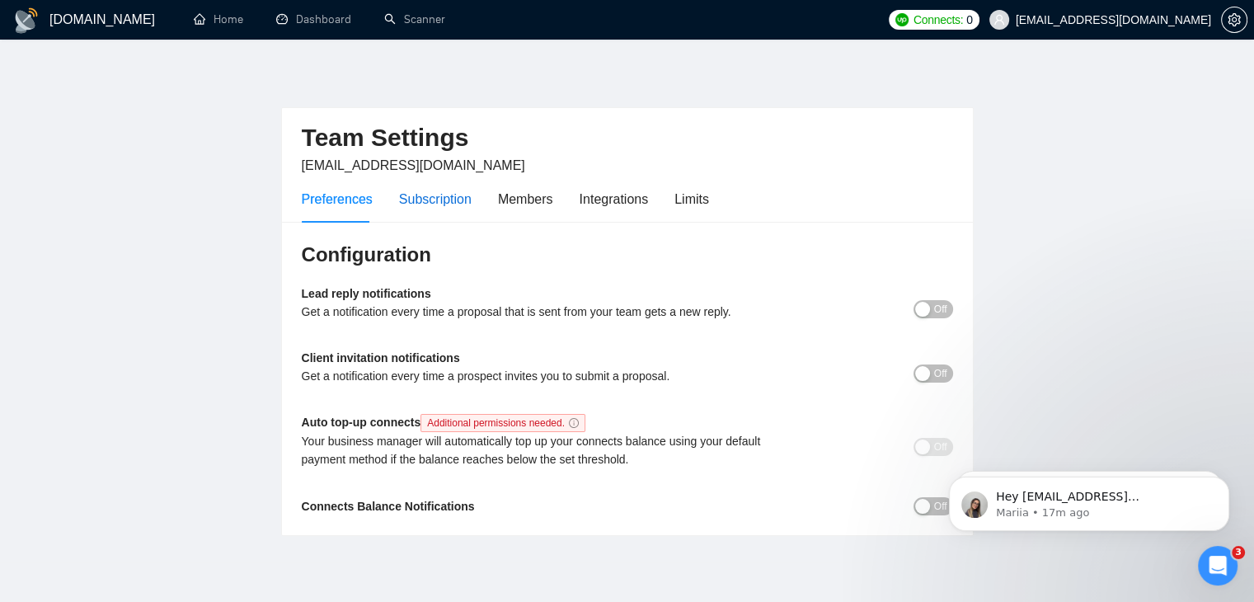
click at [404, 199] on div "Subscription" at bounding box center [435, 199] width 73 height 21
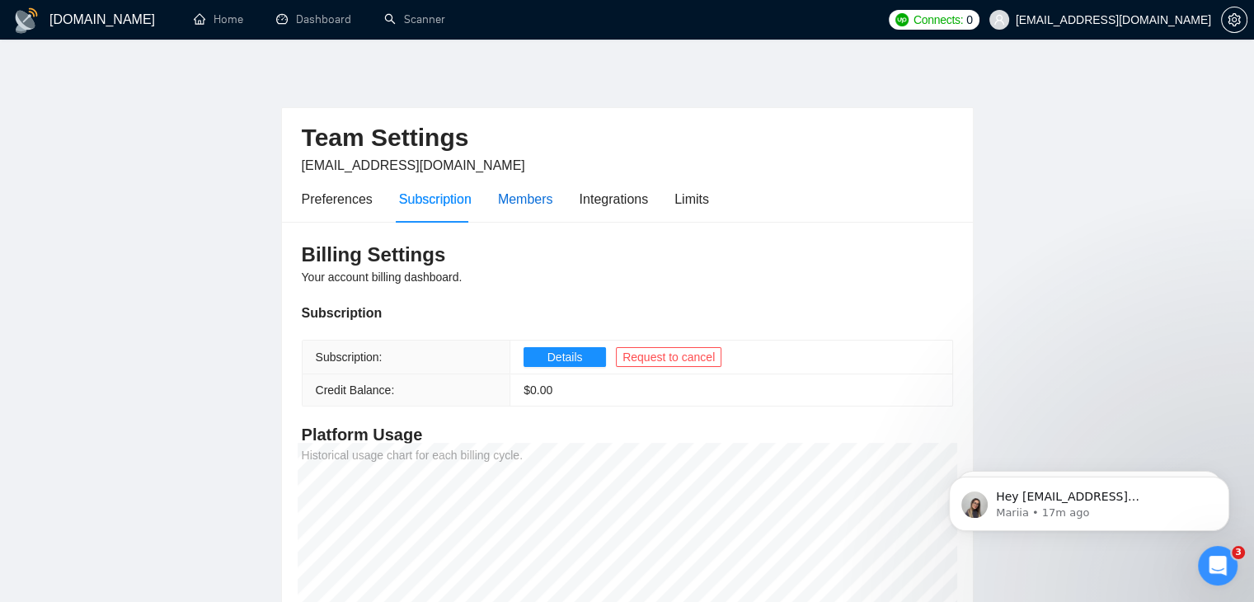
click at [522, 195] on div "Members" at bounding box center [525, 199] width 55 height 21
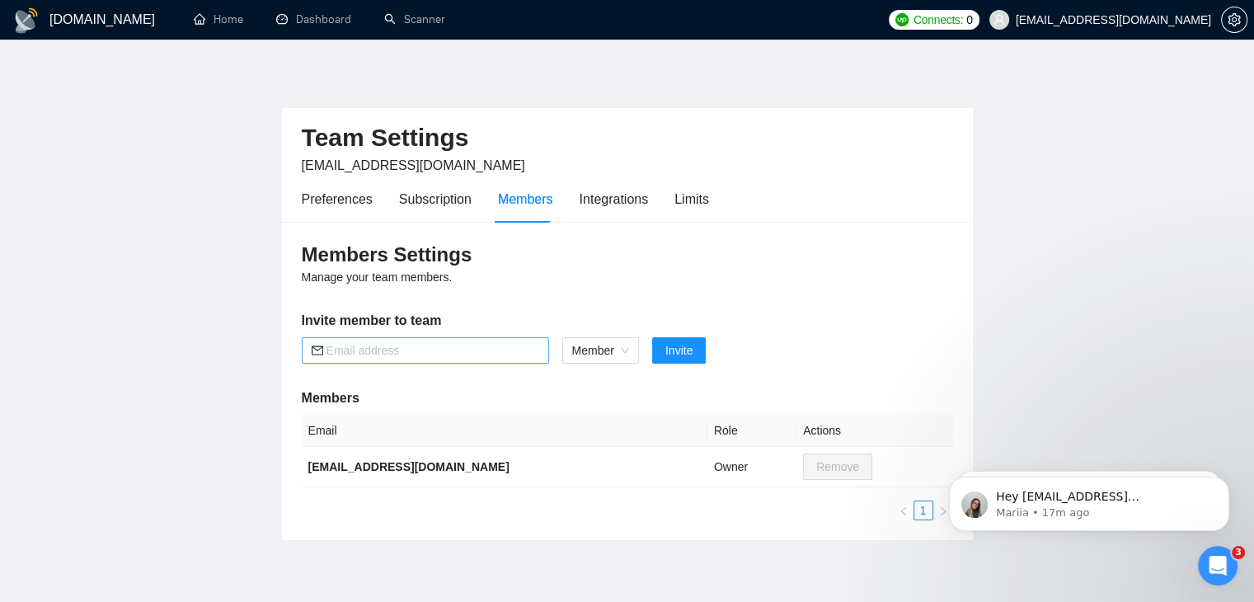
click at [488, 345] on input "text" at bounding box center [432, 350] width 213 height 18
click at [458, 352] on input "text" at bounding box center [432, 350] width 213 height 18
click at [353, 167] on span "[EMAIL_ADDRESS][DOMAIN_NAME]" at bounding box center [413, 165] width 223 height 14
click at [352, 167] on span "[EMAIL_ADDRESS][DOMAIN_NAME]" at bounding box center [413, 165] width 223 height 14
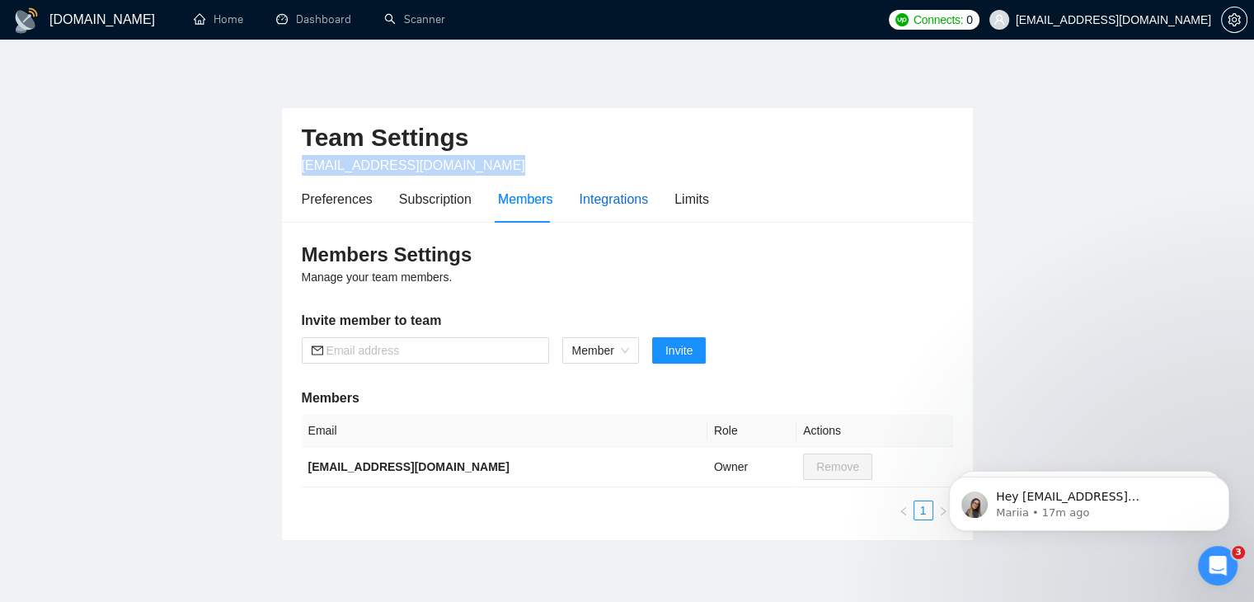
click at [607, 207] on div "Integrations" at bounding box center [614, 199] width 69 height 21
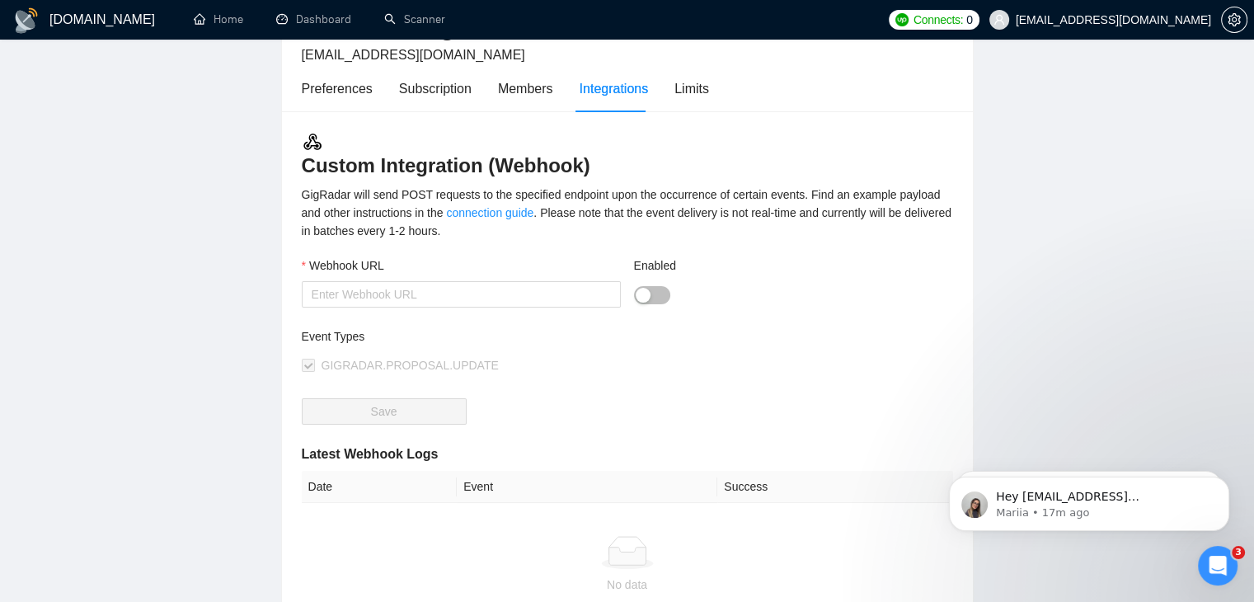
scroll to position [82, 0]
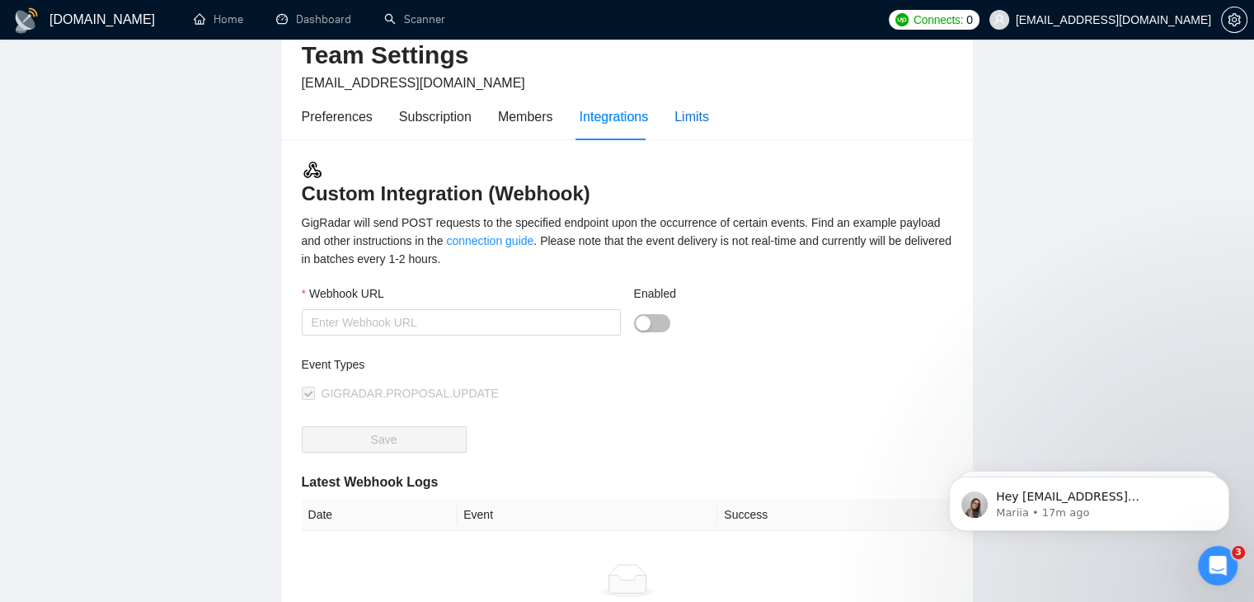
click at [674, 110] on div "Limits" at bounding box center [691, 116] width 35 height 21
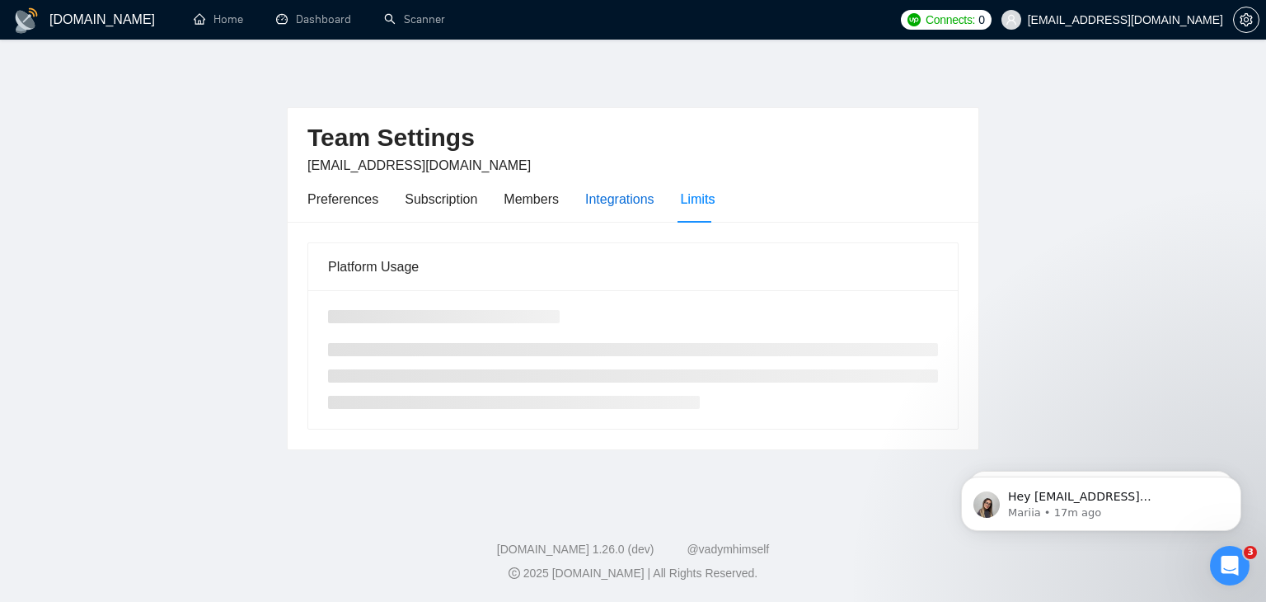
click at [608, 195] on div "Integrations" at bounding box center [619, 199] width 69 height 21
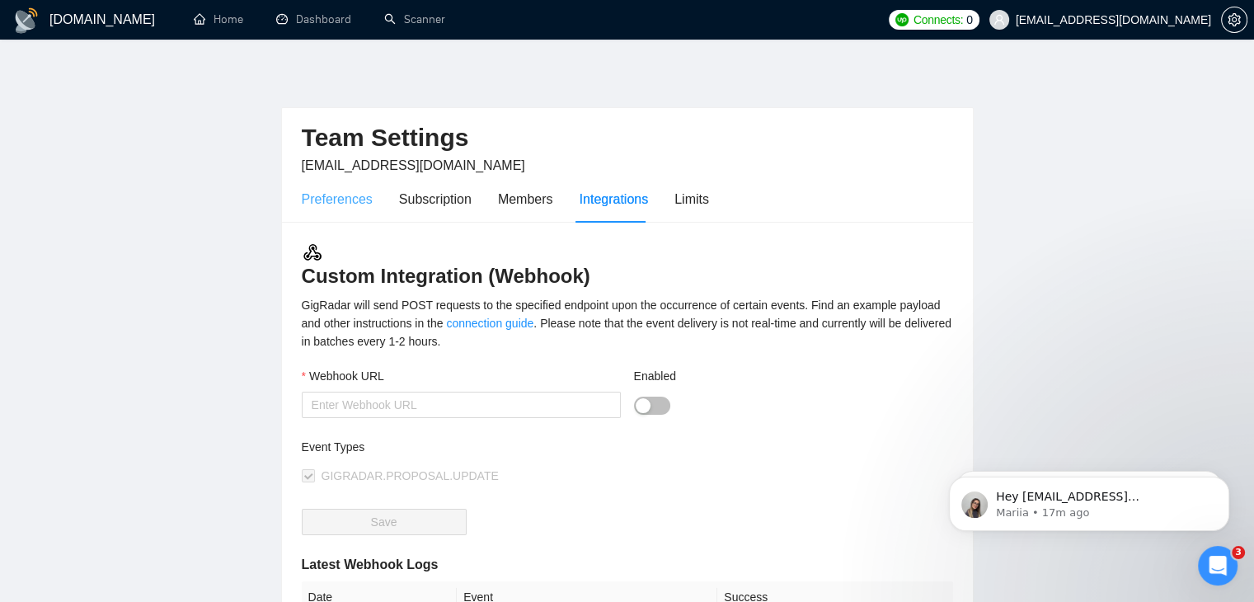
click at [333, 211] on div "Preferences" at bounding box center [337, 199] width 71 height 47
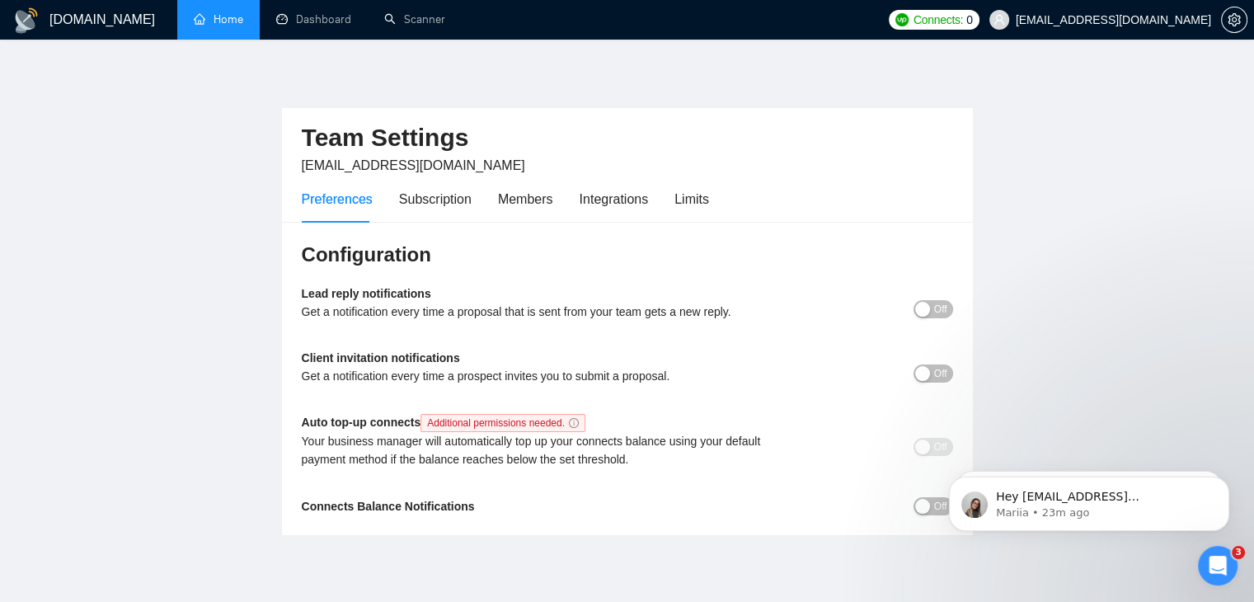
click at [204, 26] on link "Home" at bounding box center [218, 19] width 49 height 14
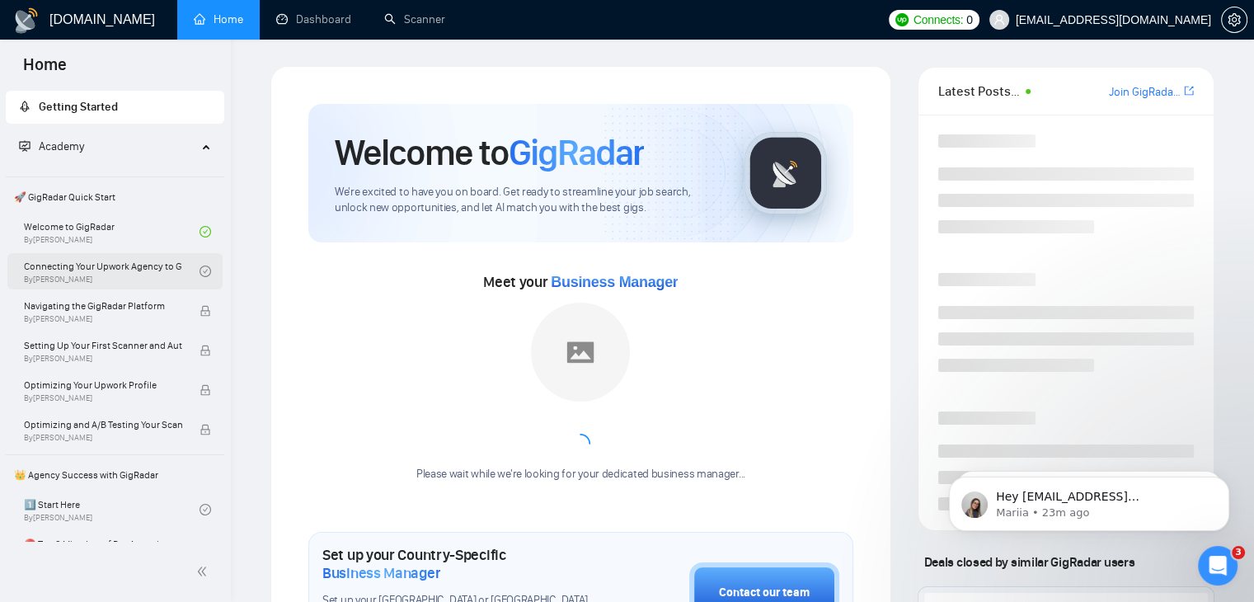
click at [104, 259] on link "Connecting Your Upwork Agency to GigRadar By [PERSON_NAME]" at bounding box center [112, 271] width 176 height 36
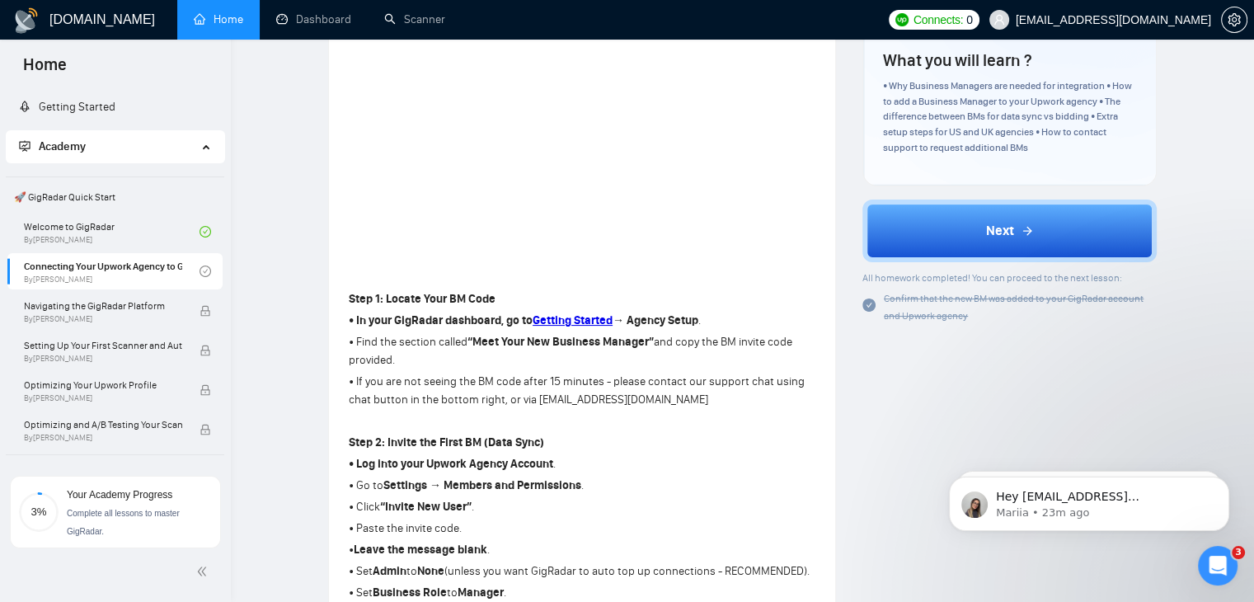
scroll to position [247, 0]
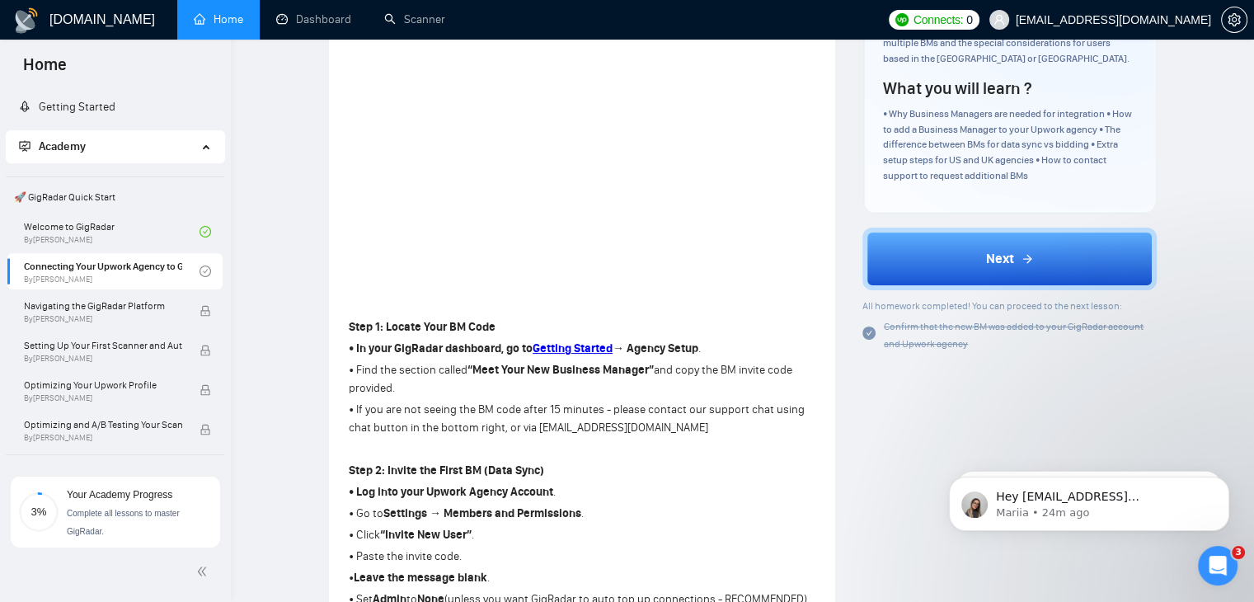
click at [293, 311] on div "Lesson 2 Connecting Your Upwork Agency to GigRadar Learn how to securely link y…" at bounding box center [742, 609] width 970 height 1580
click at [564, 352] on strong "Getting Started" at bounding box center [573, 348] width 80 height 14
click at [1204, 560] on icon "Open Intercom Messenger" at bounding box center [1215, 563] width 27 height 27
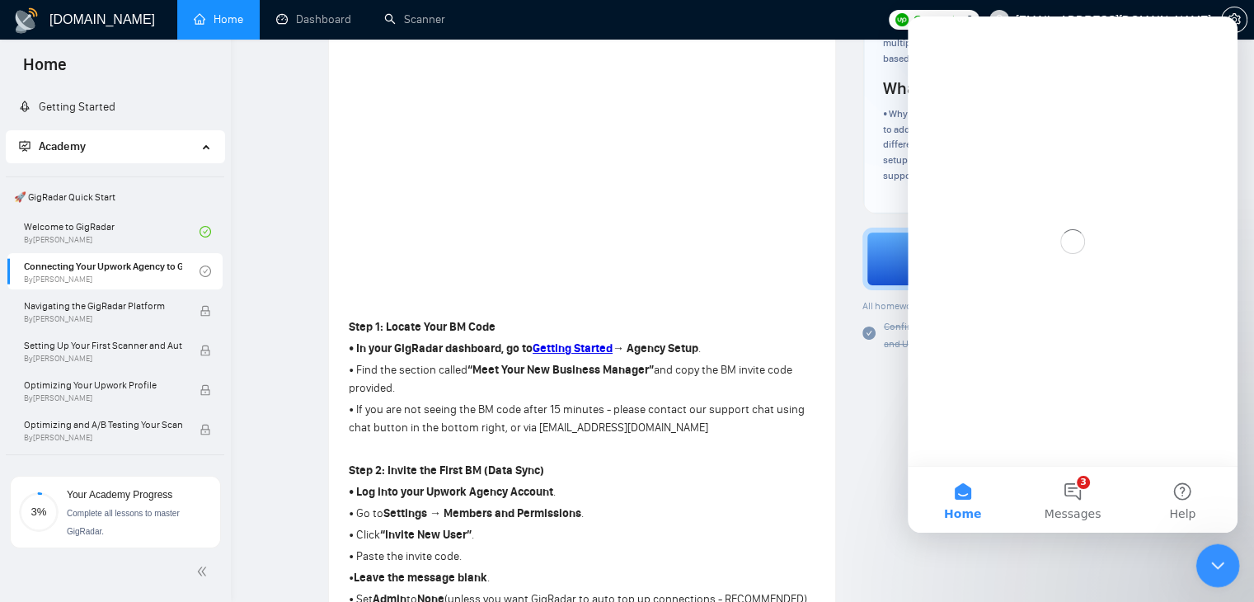
scroll to position [0, 0]
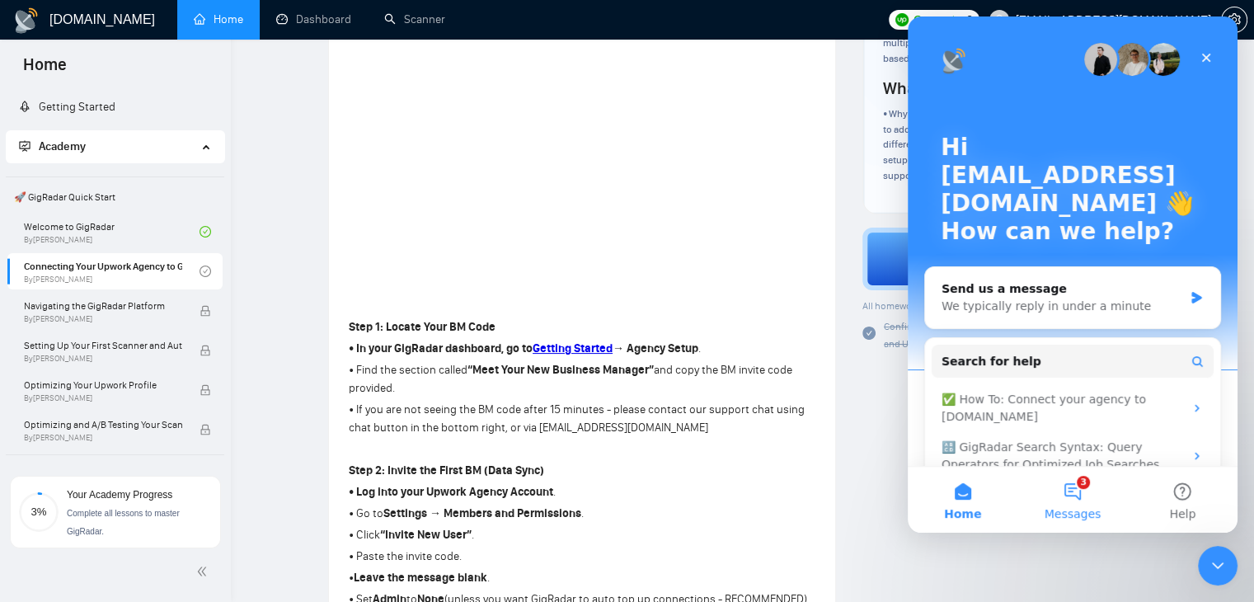
click at [1066, 493] on button "3 Messages" at bounding box center [1072, 500] width 110 height 66
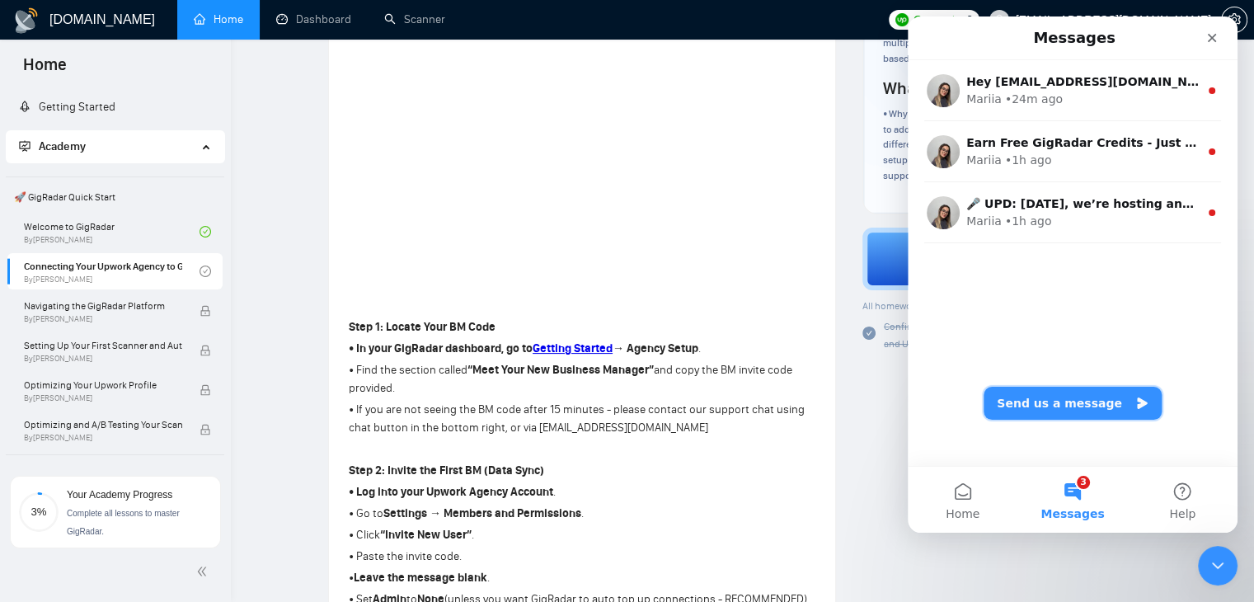
click at [1063, 413] on button "Send us a message" at bounding box center [1072, 403] width 178 height 33
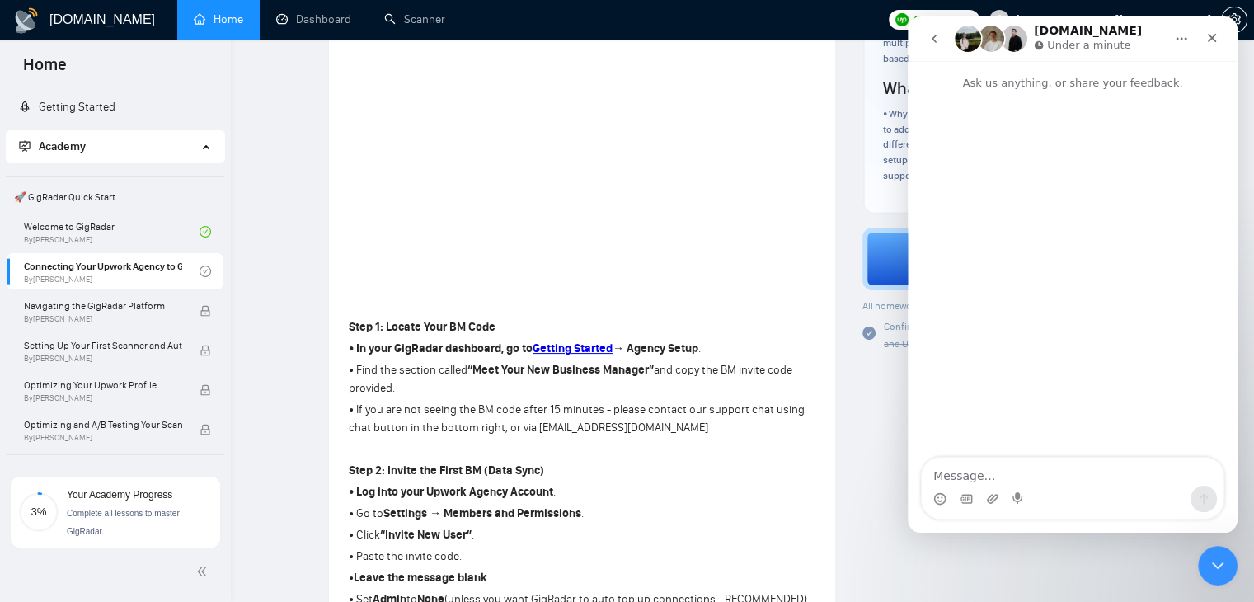
click at [1021, 490] on div "Intercom messenger" at bounding box center [1018, 499] width 13 height 26
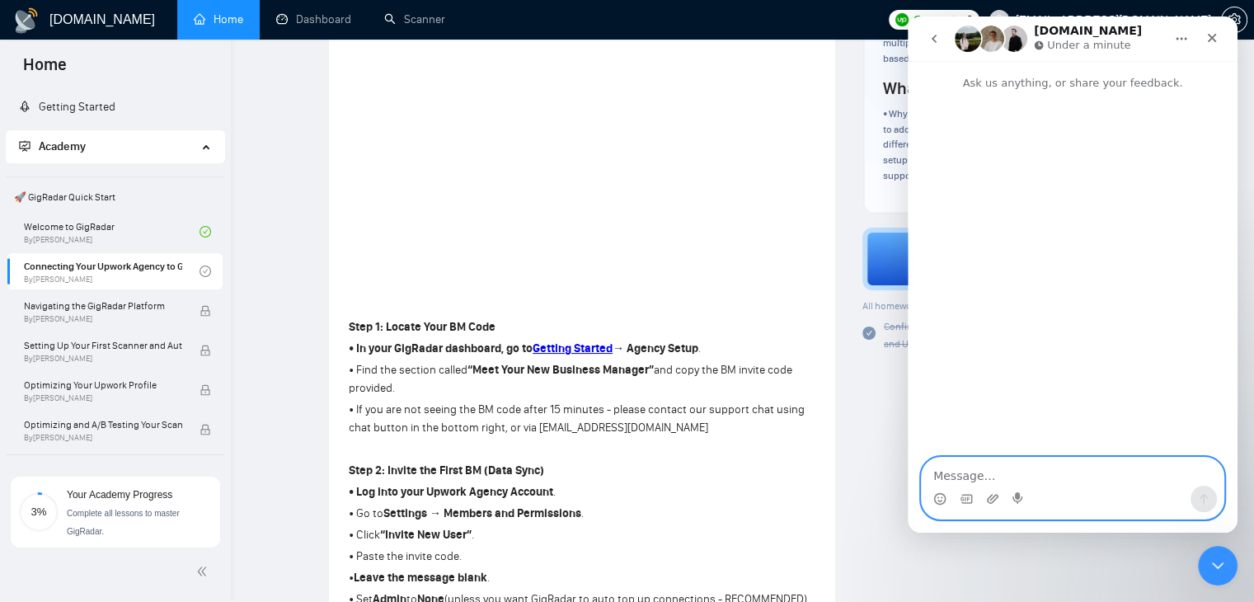
click at [1026, 473] on textarea "Message…" at bounding box center [1073, 472] width 302 height 28
type textarea "how can I connect to agency"
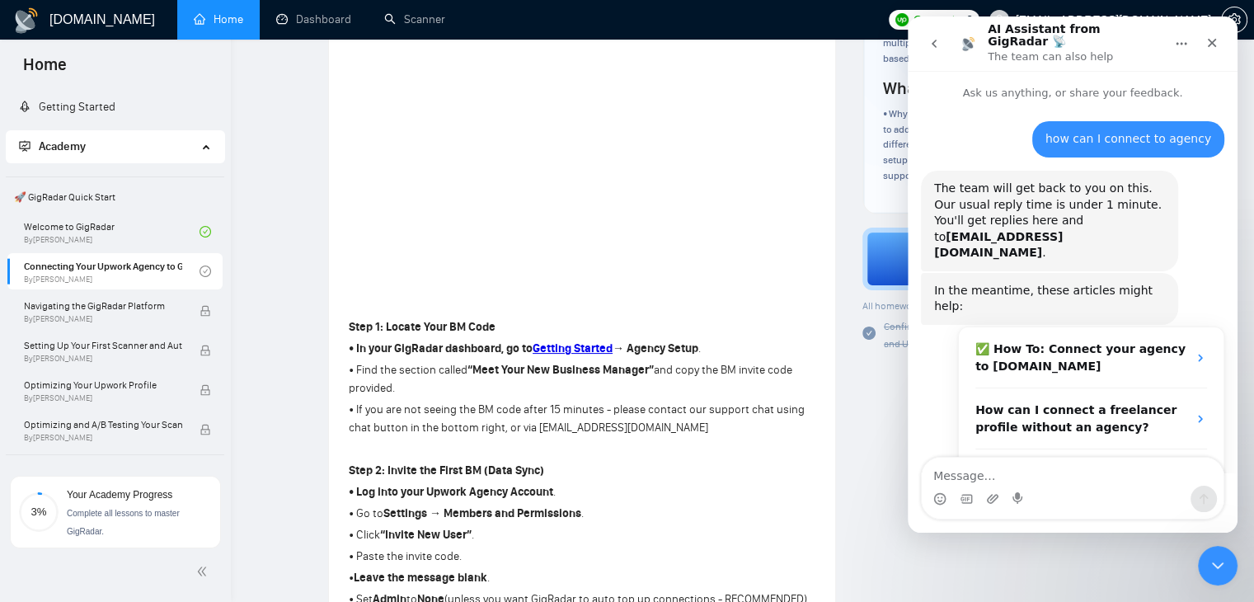
scroll to position [104, 0]
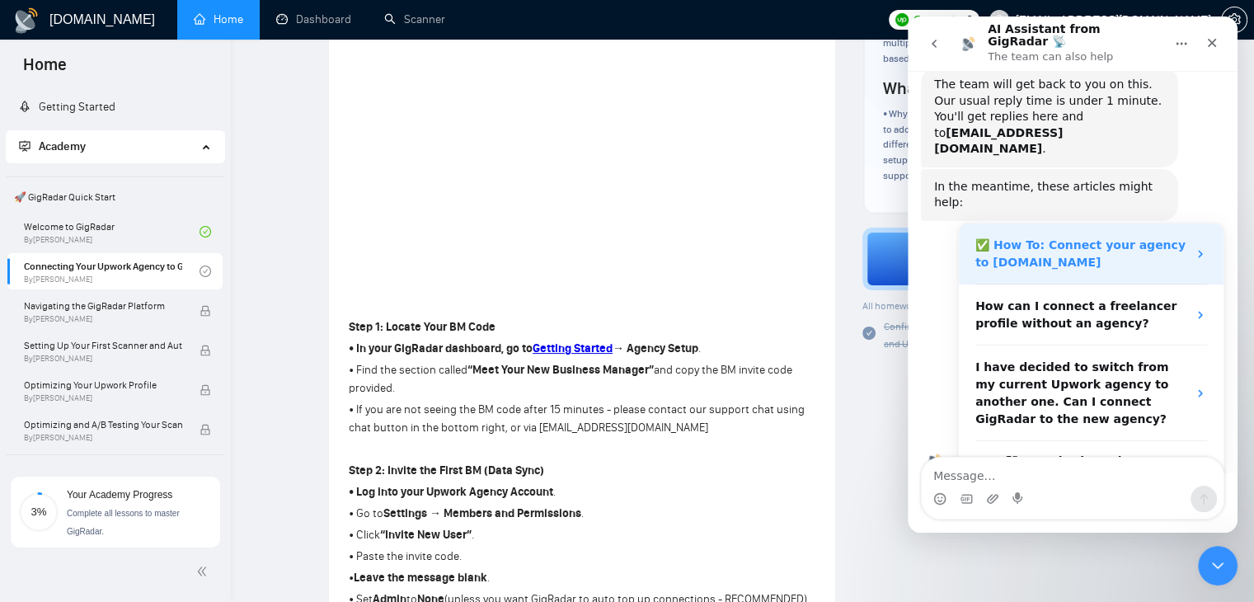
click at [1145, 238] on strong "✅ How To: Connect your agency to [DOMAIN_NAME]" at bounding box center [1080, 253] width 210 height 31
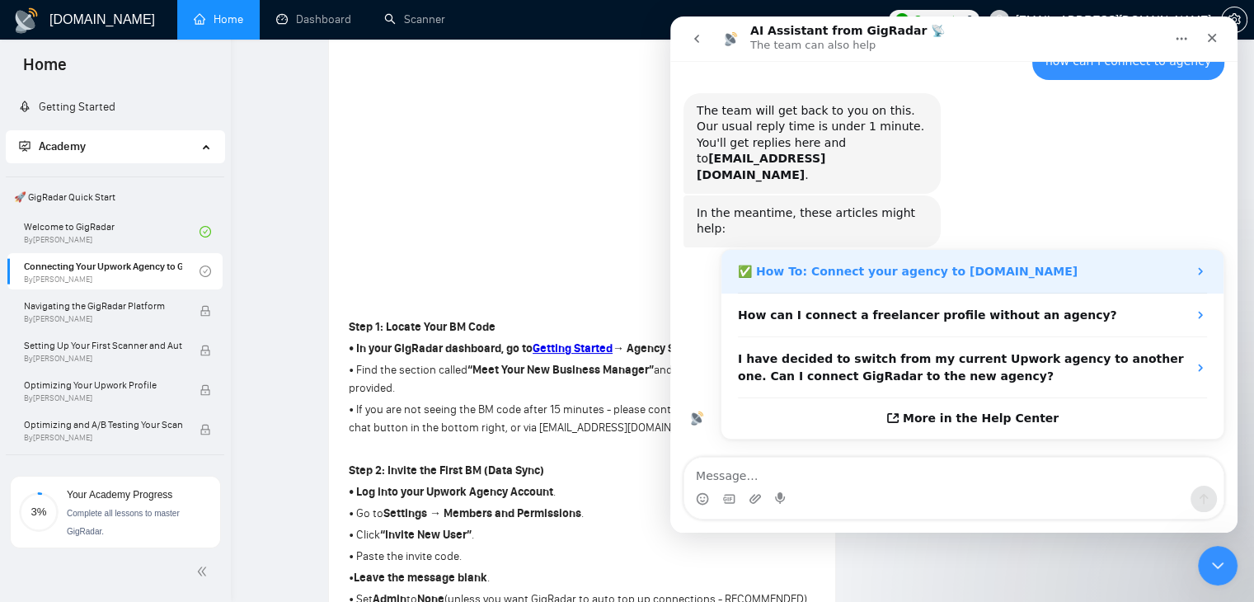
scroll to position [0, 0]
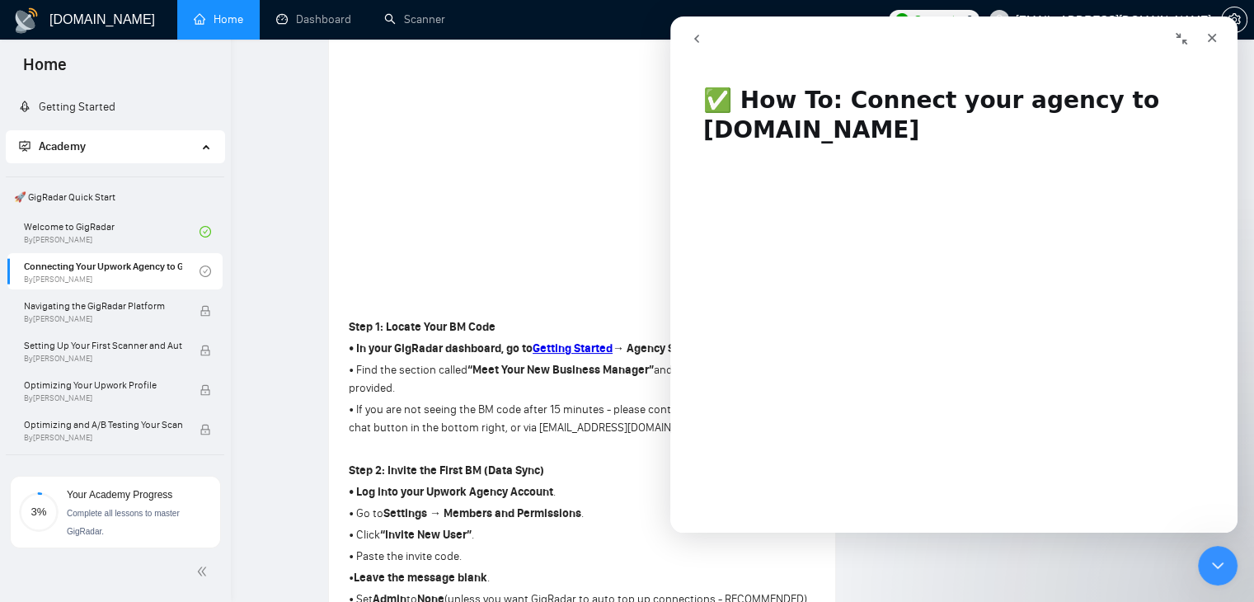
click at [951, 1] on div "Connects: 0 [EMAIL_ADDRESS][DOMAIN_NAME]" at bounding box center [1068, 20] width 359 height 40
click at [69, 109] on link "Getting Started" at bounding box center [67, 107] width 96 height 14
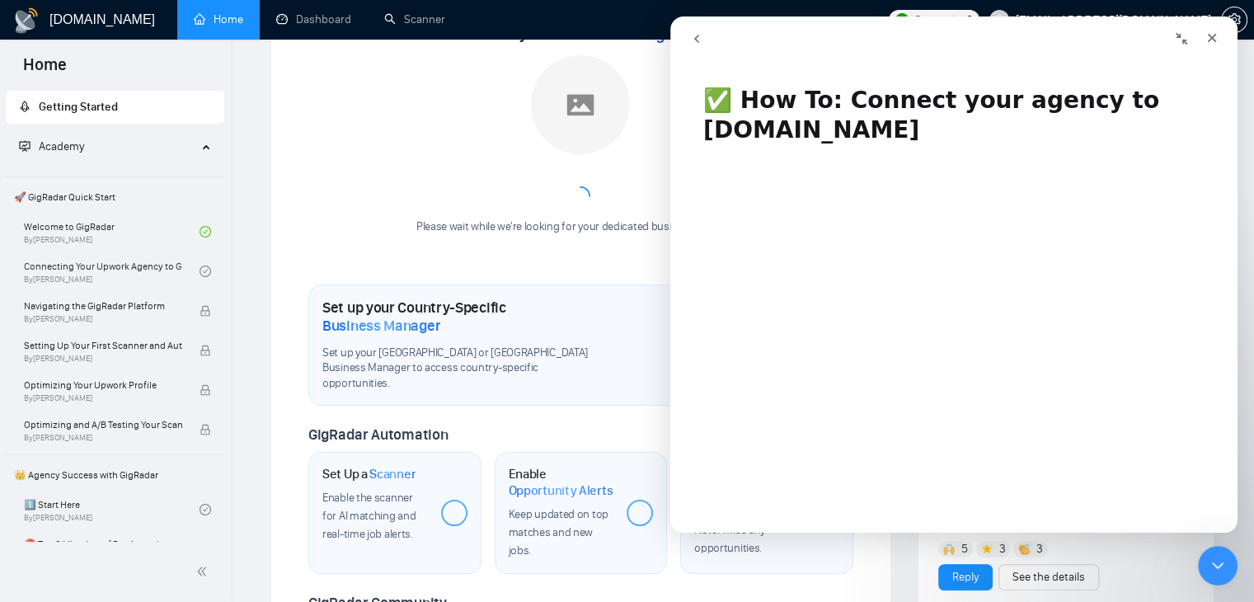
click at [550, 344] on div "Welcome to GigRadar We're excited to have you on board. Get ready to streamline…" at bounding box center [580, 398] width 545 height 1082
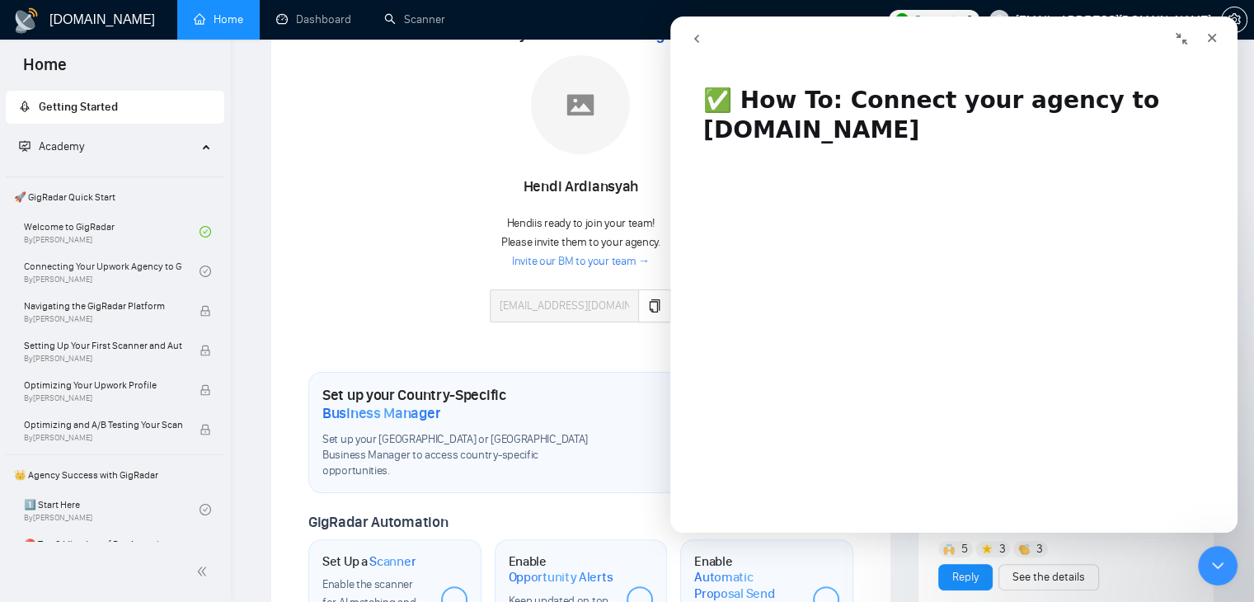
click at [353, 238] on div "Meet your Business Manager [PERSON_NAME] Hendi is ready to join your team! Plea…" at bounding box center [580, 179] width 545 height 317
click at [650, 304] on icon "copy" at bounding box center [655, 305] width 11 height 13
click at [416, 287] on div "Meet your Business Manager [PERSON_NAME] Hendi is ready to join your team! Plea…" at bounding box center [580, 179] width 545 height 317
click at [1213, 38] on icon "Close" at bounding box center [1211, 37] width 13 height 13
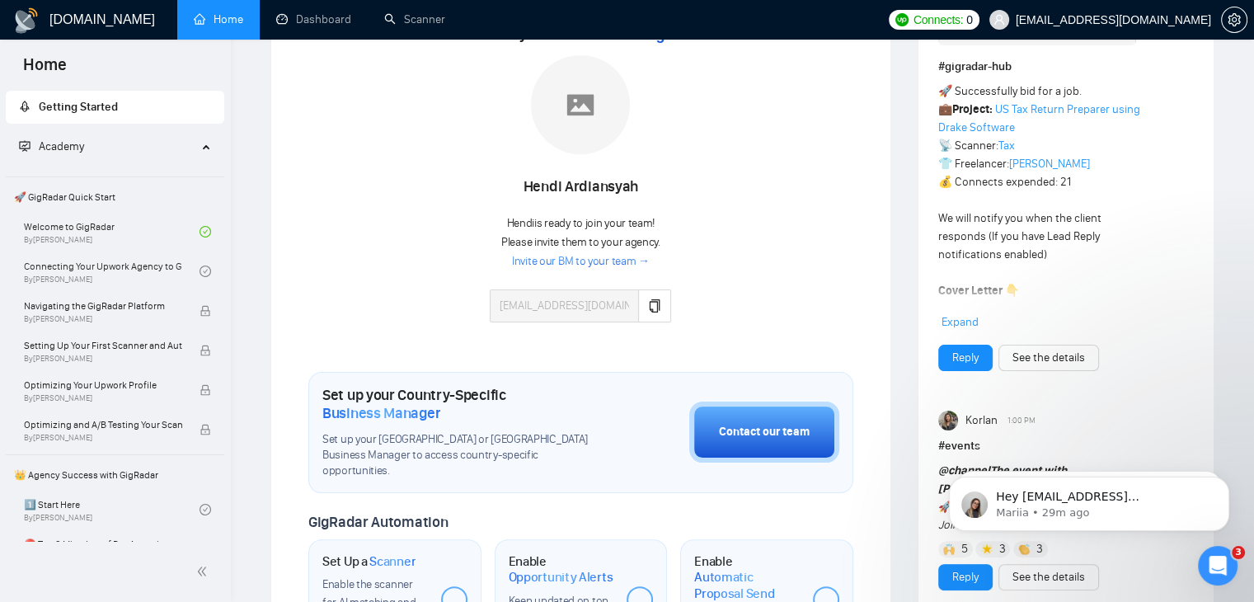
click at [623, 265] on link "Invite our BM to your team →" at bounding box center [581, 262] width 138 height 16
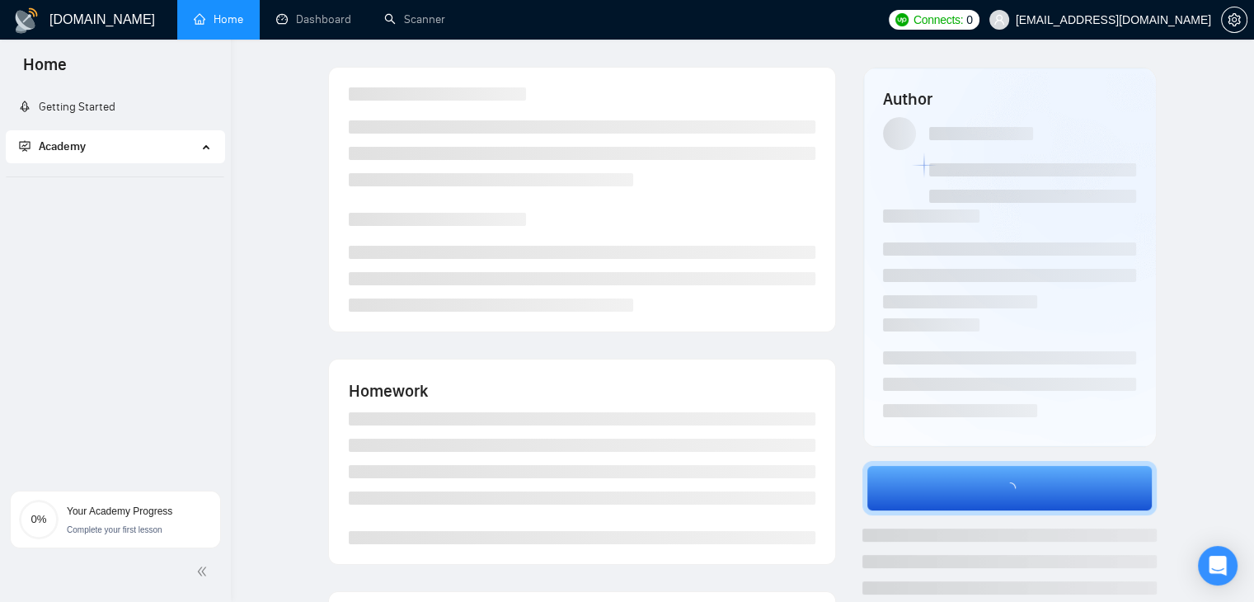
click at [204, 26] on link "Home" at bounding box center [218, 19] width 49 height 14
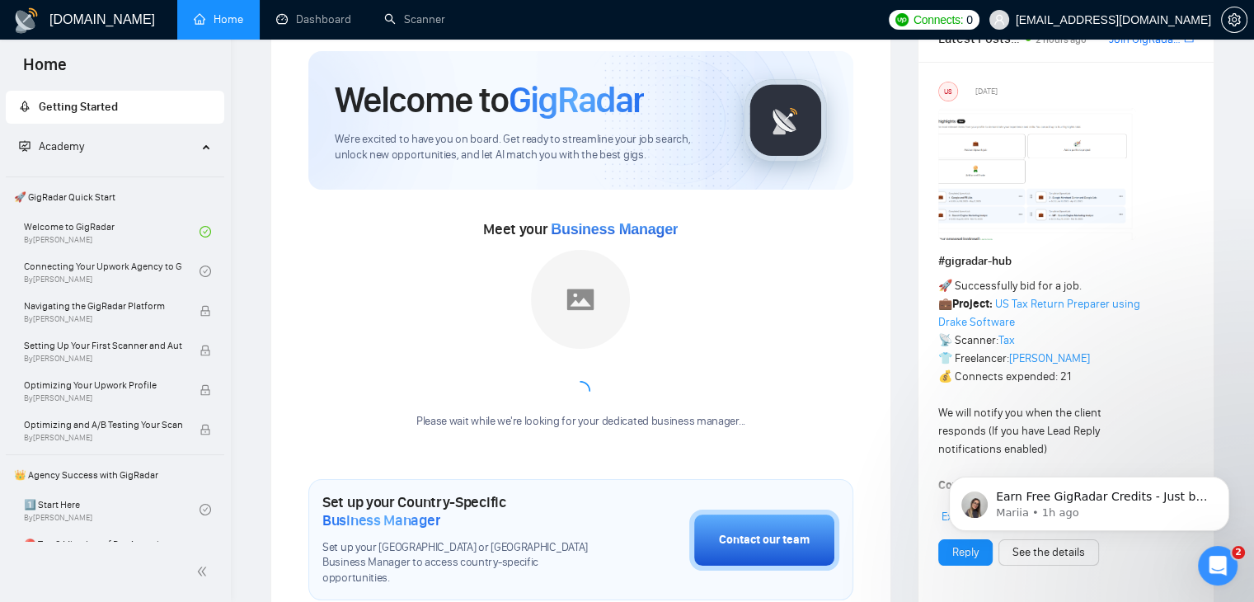
scroll to position [82, 0]
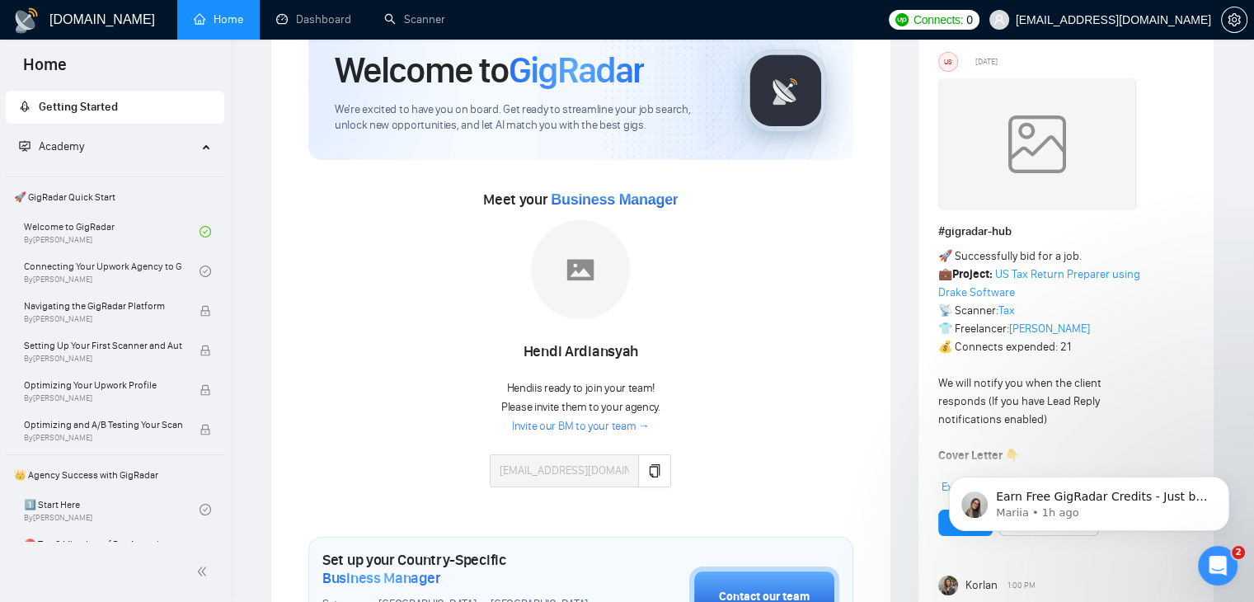
click at [582, 263] on img at bounding box center [580, 269] width 99 height 99
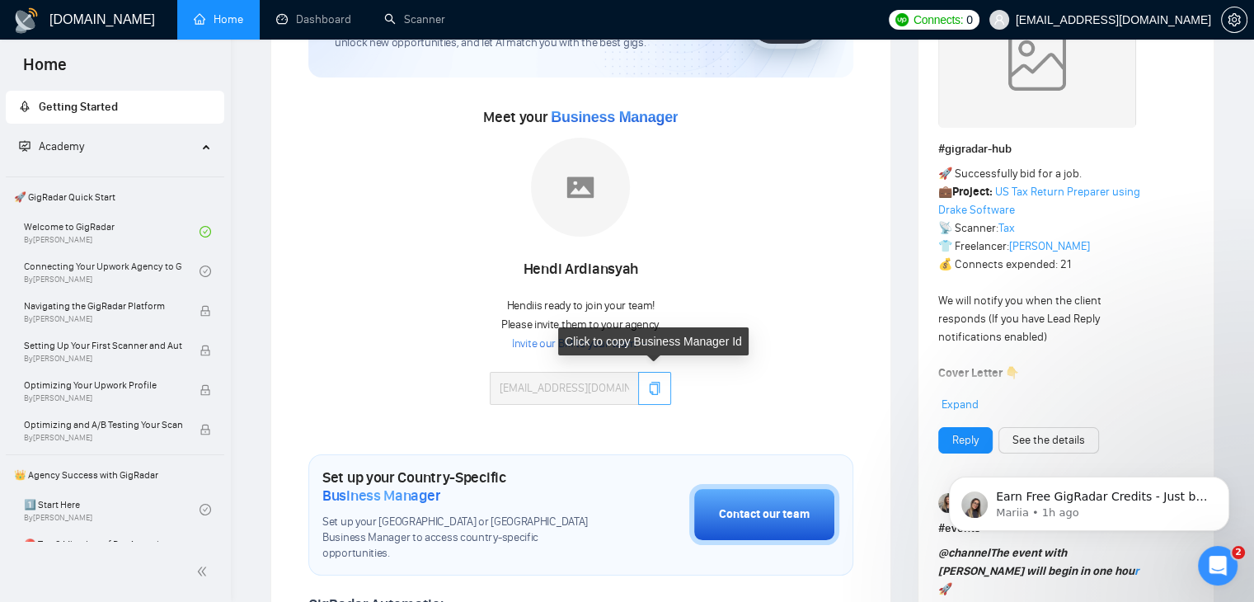
click at [643, 387] on button "button" at bounding box center [654, 388] width 33 height 33
